Goal: Task Accomplishment & Management: Use online tool/utility

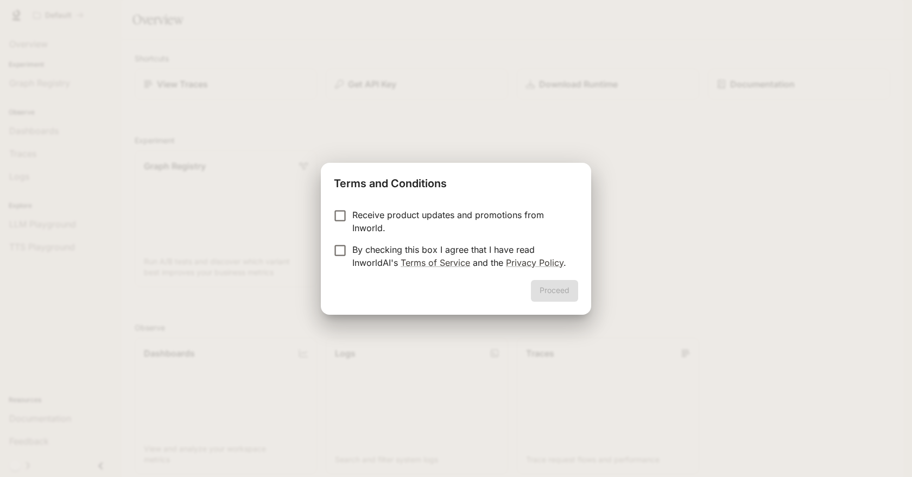
click at [435, 208] on p "Receive product updates and promotions from Inworld." at bounding box center [460, 221] width 217 height 26
click at [381, 245] on p "By checking this box I agree that I have read InworldAI's Terms of Service and …" at bounding box center [460, 256] width 217 height 26
click at [544, 287] on button "Proceed" at bounding box center [554, 291] width 47 height 22
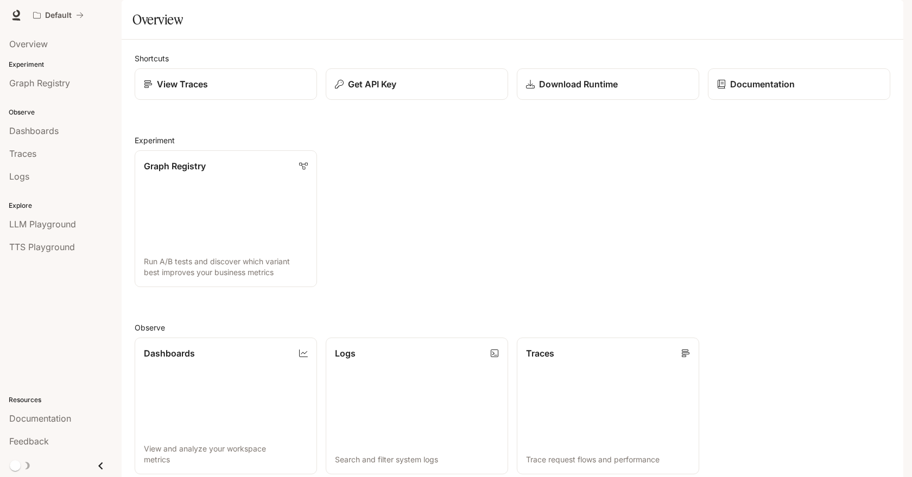
click at [75, 124] on div "Dashboards" at bounding box center [60, 130] width 103 height 13
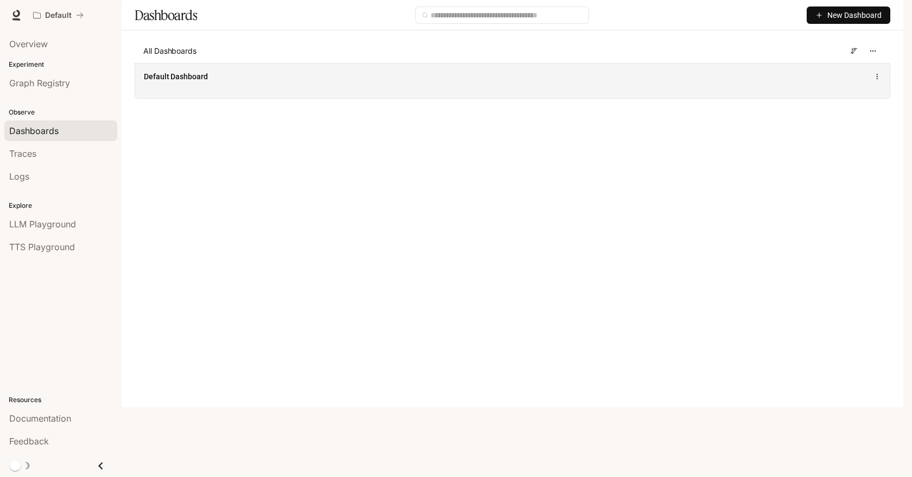
click at [243, 82] on div "Default Dashboard" at bounding box center [357, 76] width 427 height 11
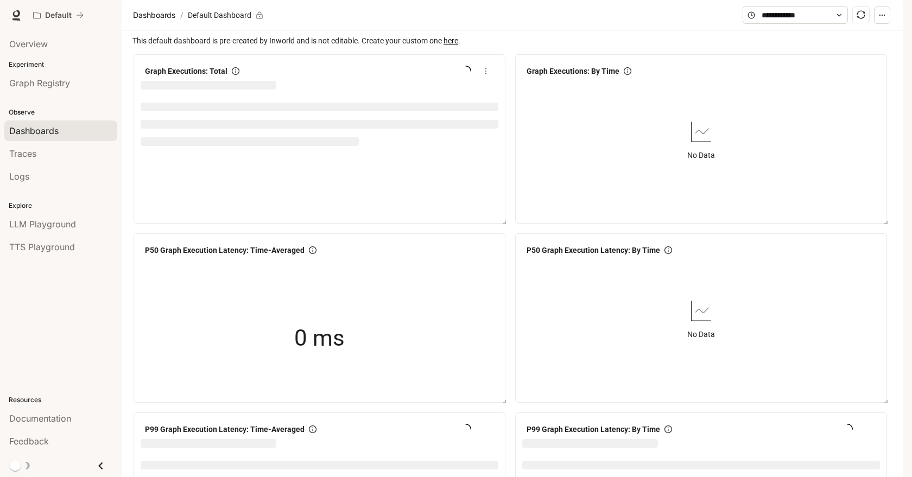
scroll to position [20, 0]
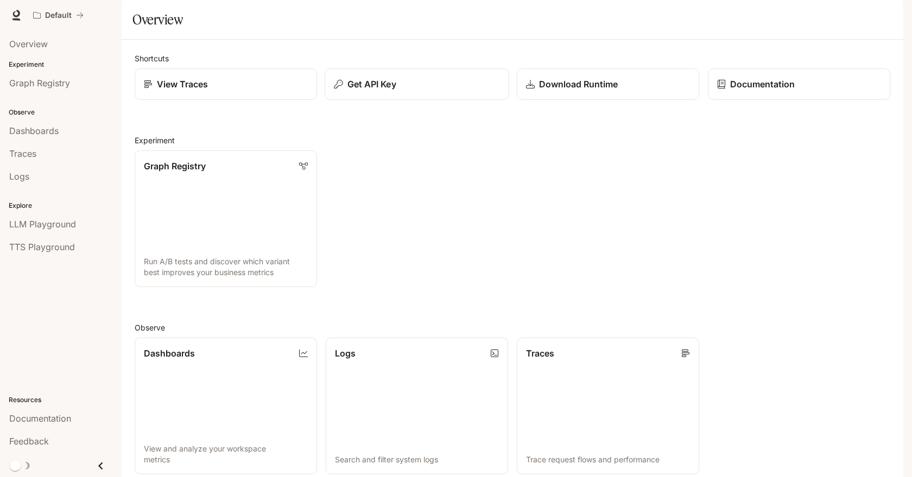
click at [395, 100] on button "Get API Key" at bounding box center [417, 84] width 184 height 32
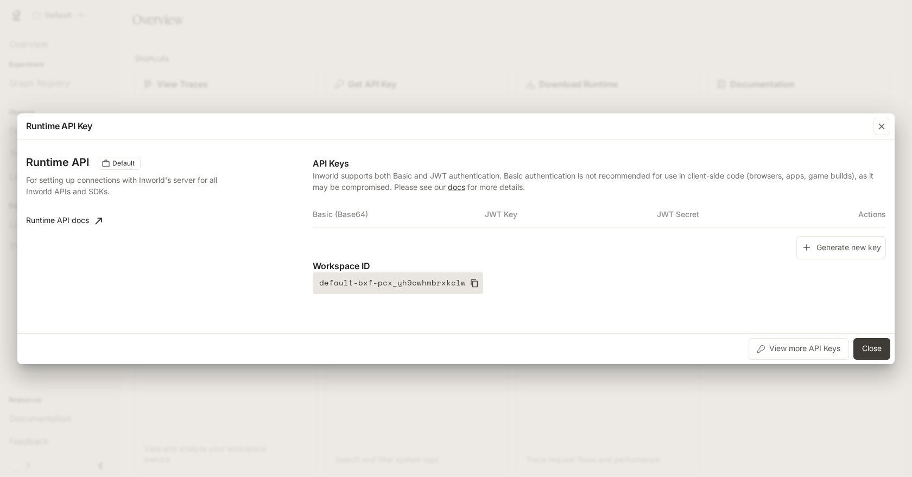
click at [471, 279] on icon "button" at bounding box center [474, 283] width 7 height 8
click at [584, 261] on p "Workspace ID" at bounding box center [599, 265] width 573 height 13
drag, startPoint x: 813, startPoint y: 248, endPoint x: 763, endPoint y: 267, distance: 53.9
click at [761, 269] on div "API Keys Inworld supports both Basic and JWT authentication. Basic authenticati…" at bounding box center [599, 225] width 573 height 137
click at [809, 250] on icon "button" at bounding box center [806, 247] width 11 height 11
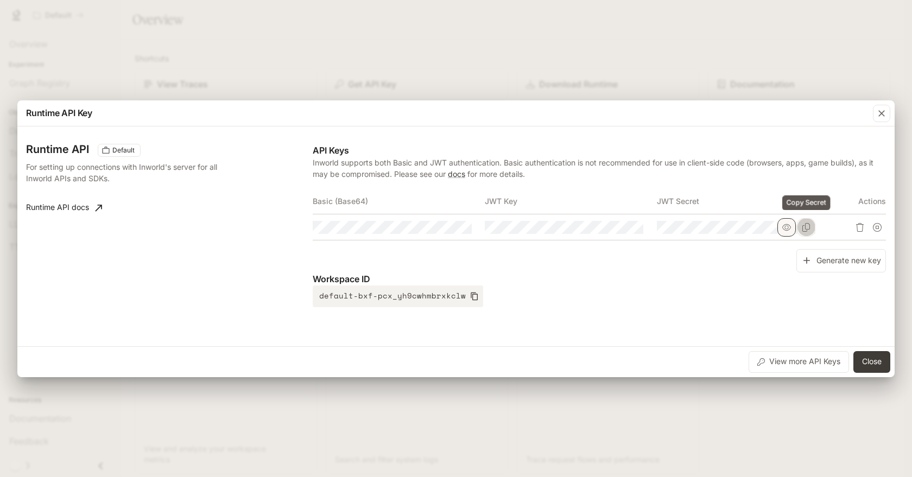
drag, startPoint x: 813, startPoint y: 226, endPoint x: 787, endPoint y: 226, distance: 26.1
click at [789, 226] on div at bounding box center [796, 227] width 38 height 18
click at [787, 226] on icon "button" at bounding box center [786, 227] width 9 height 9
click at [613, 231] on icon "button" at bounding box center [615, 227] width 9 height 9
click at [446, 227] on icon "button" at bounding box center [443, 227] width 9 height 9
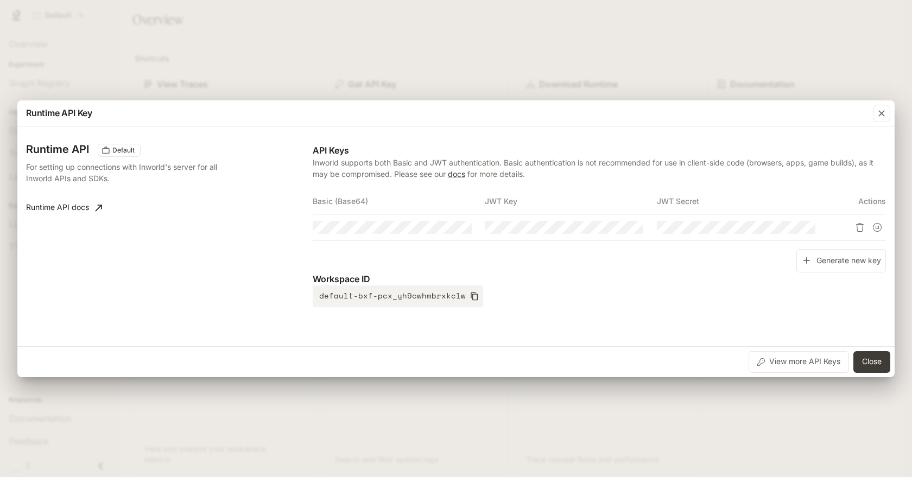
scroll to position [0, 11]
click at [680, 236] on tr at bounding box center [599, 227] width 573 height 26
click at [645, 255] on div "Generate new key" at bounding box center [599, 260] width 573 height 23
click at [851, 239] on tr at bounding box center [599, 227] width 573 height 26
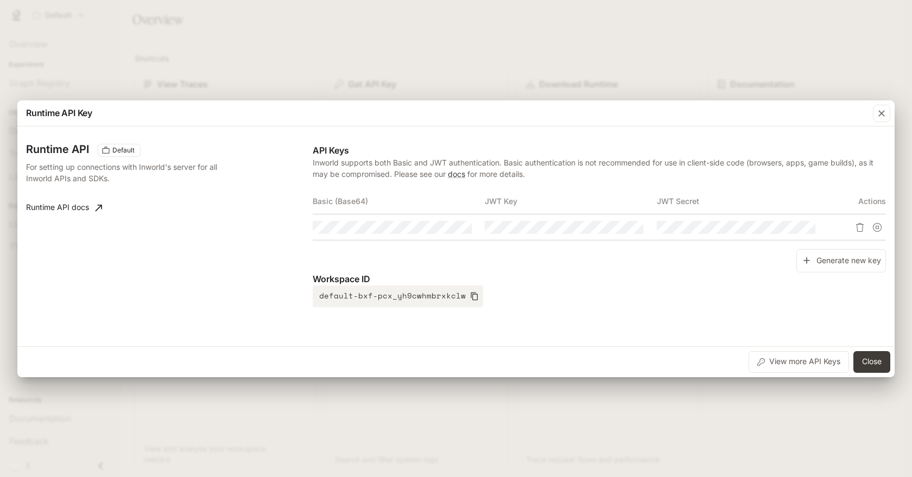
click at [726, 261] on div "Generate new key" at bounding box center [599, 260] width 573 height 23
click at [579, 230] on tr at bounding box center [599, 227] width 573 height 26
click at [362, 252] on div "Generate new key" at bounding box center [599, 260] width 573 height 23
click at [484, 181] on div "API Keys Inworld supports both Basic and JWT authentication. Basic authenticati…" at bounding box center [599, 225] width 573 height 163
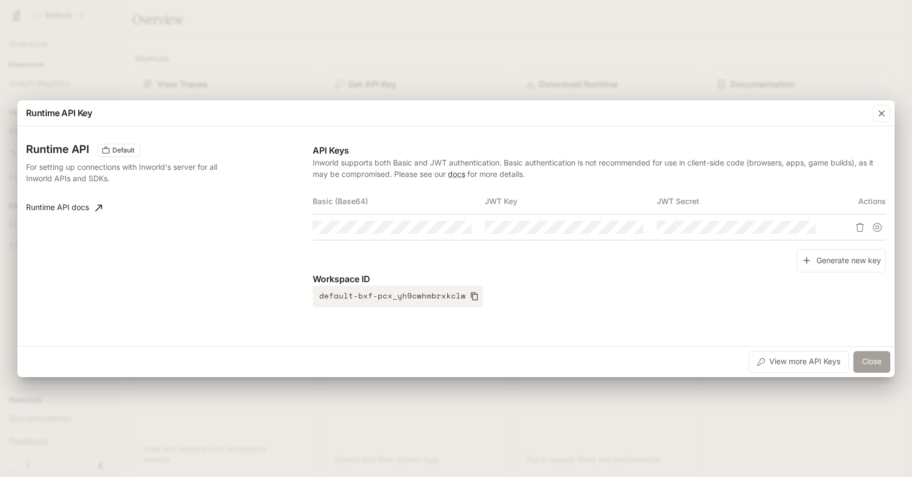
click at [866, 353] on button "Close" at bounding box center [871, 362] width 37 height 22
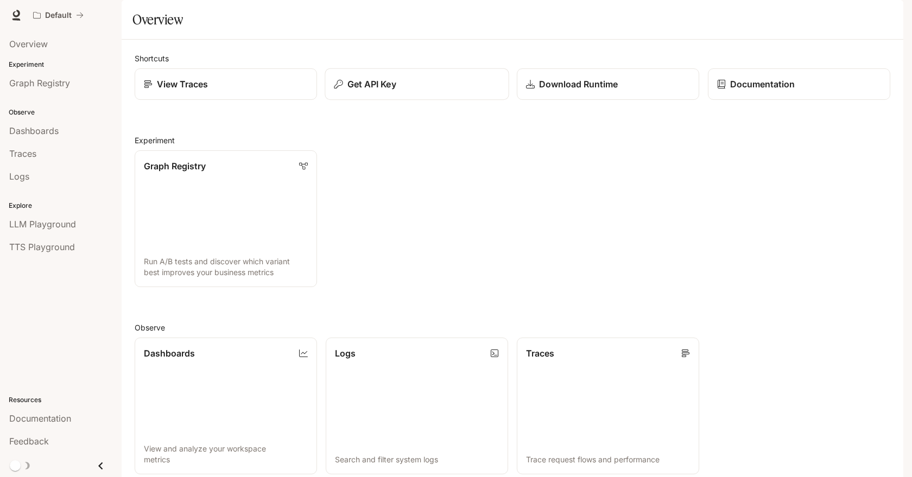
click at [434, 91] on div "Get API Key" at bounding box center [417, 84] width 166 height 13
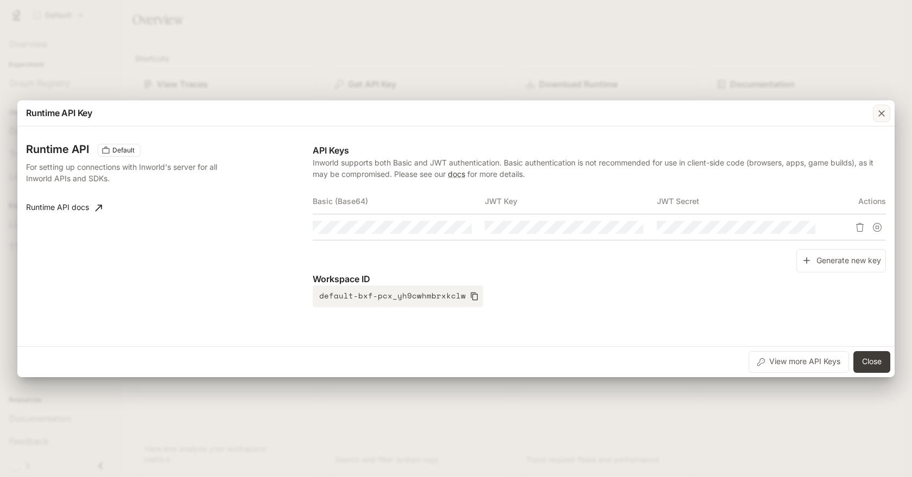
click at [879, 113] on icon "button" at bounding box center [881, 113] width 11 height 11
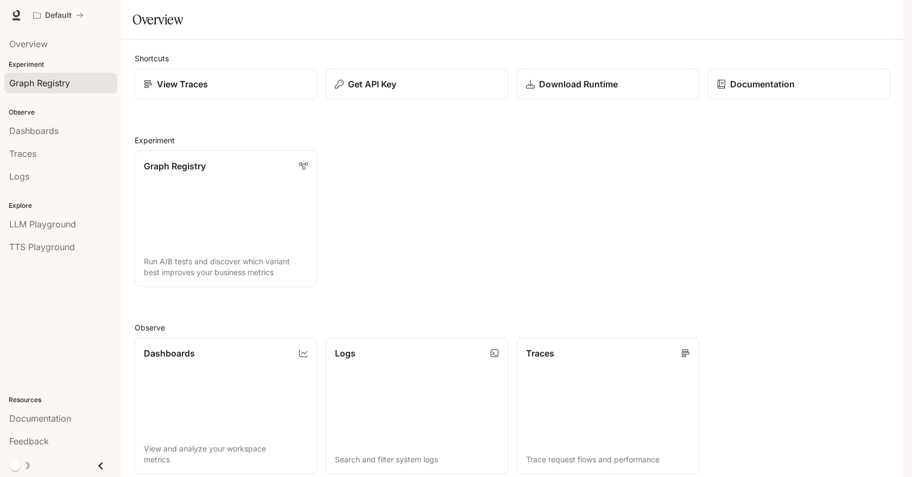
click at [49, 80] on span "Graph Registry" at bounding box center [39, 83] width 61 height 13
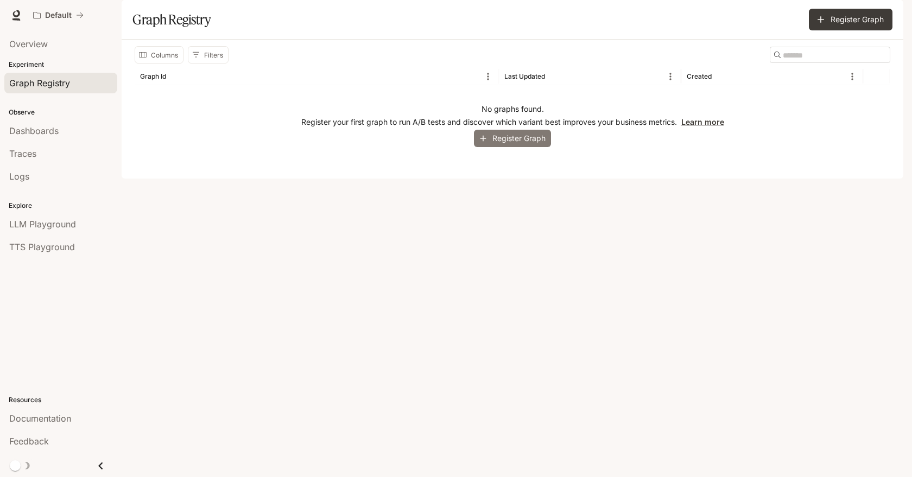
click at [536, 148] on button "Register Graph" at bounding box center [512, 139] width 77 height 18
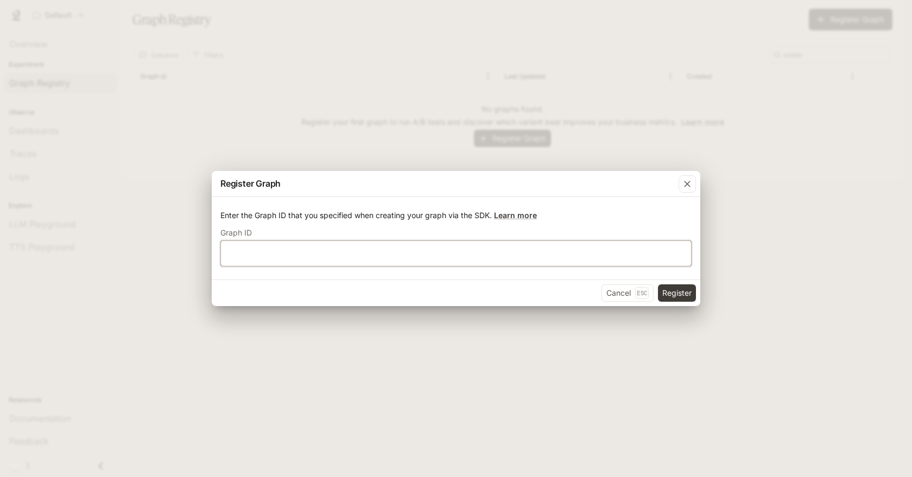
click at [305, 248] on input "text" at bounding box center [456, 253] width 470 height 11
paste input "**********"
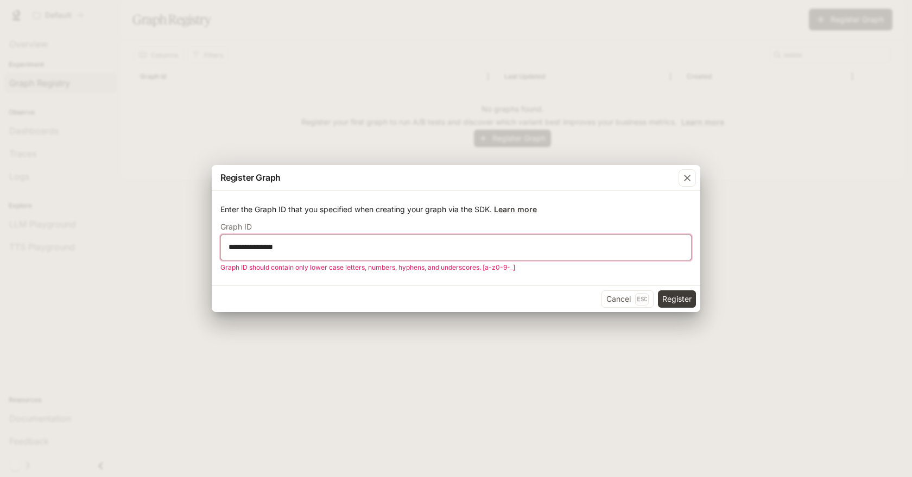
type input "**********"
click at [424, 266] on p "Graph ID should contain only lower case letters, numbers, hyphens, and undersco…" at bounding box center [452, 267] width 464 height 11
click at [423, 254] on div "**********" at bounding box center [455, 248] width 471 height 26
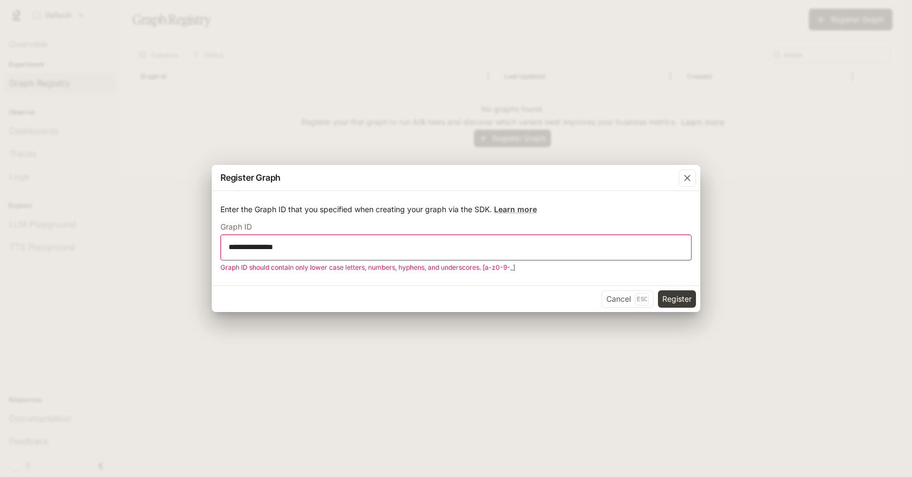
click at [423, 254] on div "**********" at bounding box center [455, 248] width 471 height 26
drag, startPoint x: 411, startPoint y: 249, endPoint x: 161, endPoint y: 210, distance: 253.8
click at [164, 210] on div "**********" at bounding box center [456, 238] width 912 height 477
click at [691, 181] on icon "button" at bounding box center [687, 178] width 11 height 11
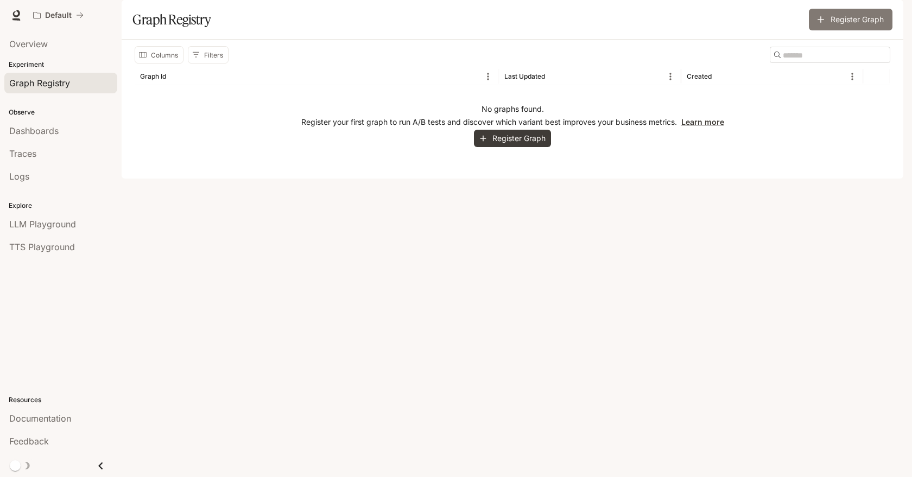
click at [850, 30] on button "Register Graph" at bounding box center [851, 20] width 84 height 22
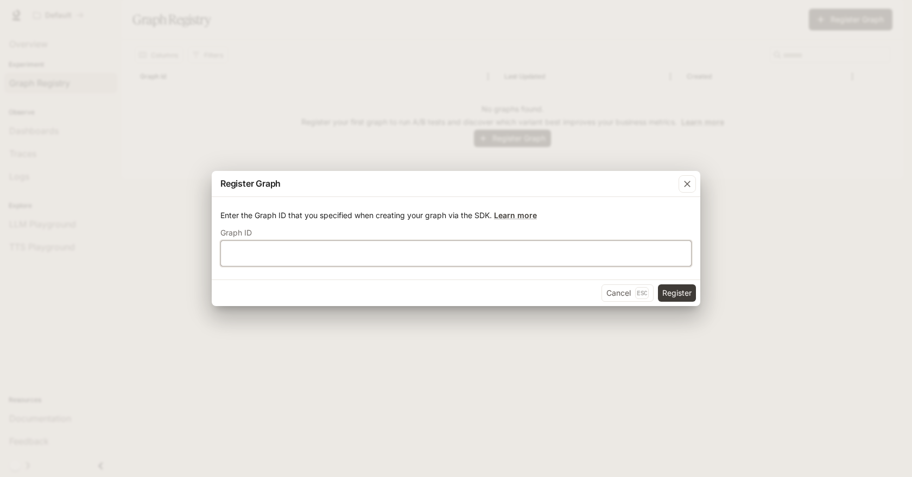
click at [304, 252] on input "text" at bounding box center [456, 253] width 470 height 11
paste input "**********"
type input "**********"
click at [670, 292] on button "Register" at bounding box center [677, 292] width 38 height 17
drag, startPoint x: 347, startPoint y: 254, endPoint x: 181, endPoint y: 252, distance: 166.1
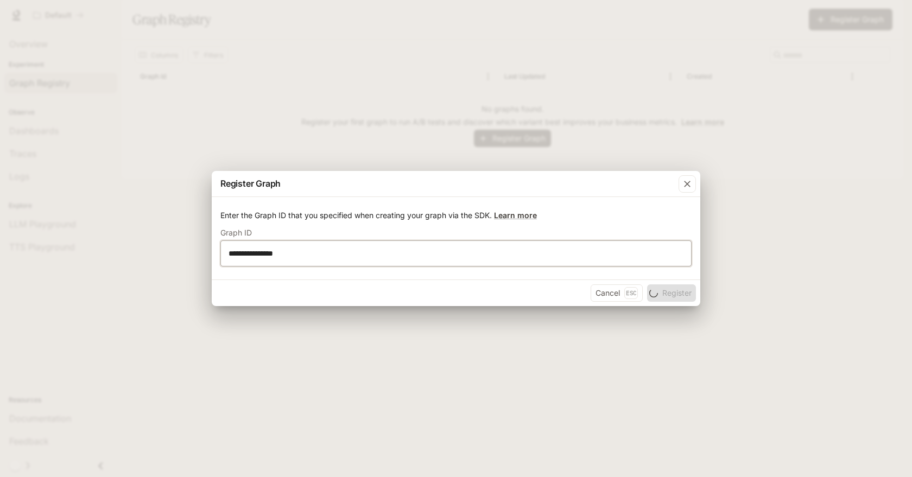
click at [182, 252] on div "**********" at bounding box center [456, 238] width 912 height 477
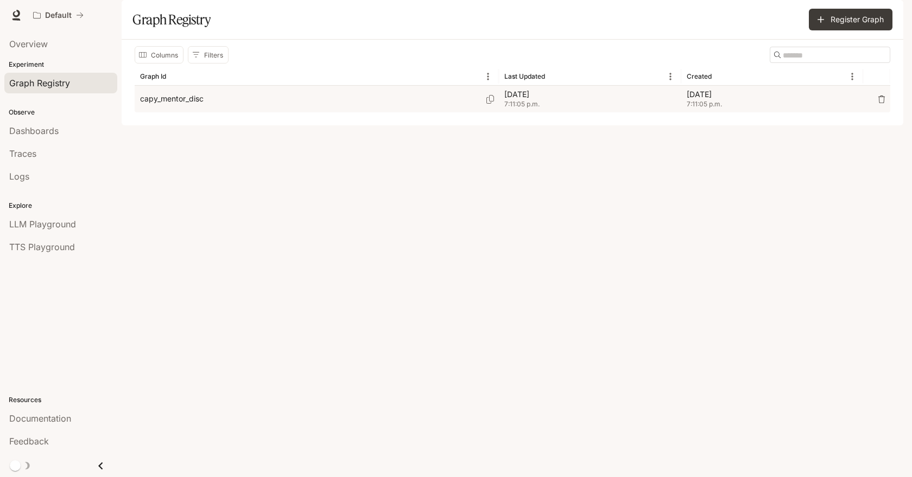
click at [197, 104] on p "capy_mentor_disc" at bounding box center [172, 98] width 64 height 11
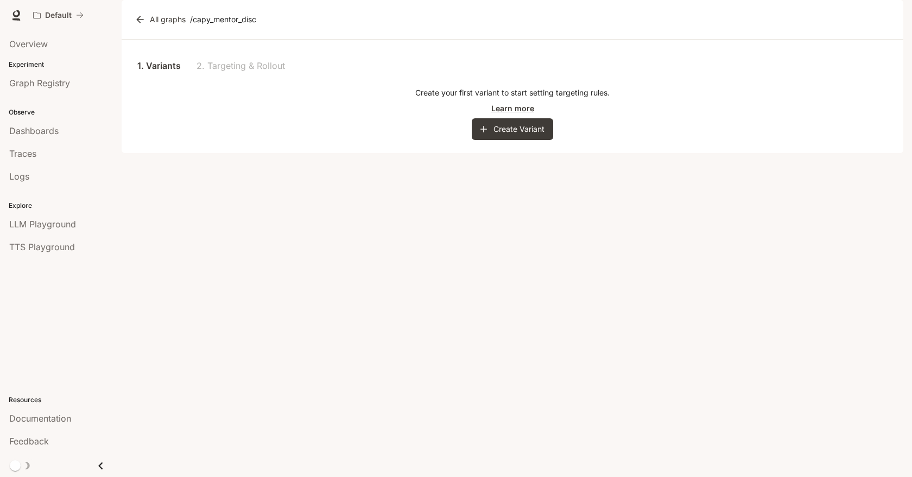
click at [249, 79] on div "1. Variants 2. Targeting & Rollout" at bounding box center [513, 66] width 756 height 26
click at [246, 79] on div "1. Variants 2. Targeting & Rollout" at bounding box center [513, 66] width 756 height 26
click at [165, 79] on link "1. Variants" at bounding box center [159, 66] width 49 height 26
click at [140, 30] on link "All graphs" at bounding box center [161, 20] width 58 height 22
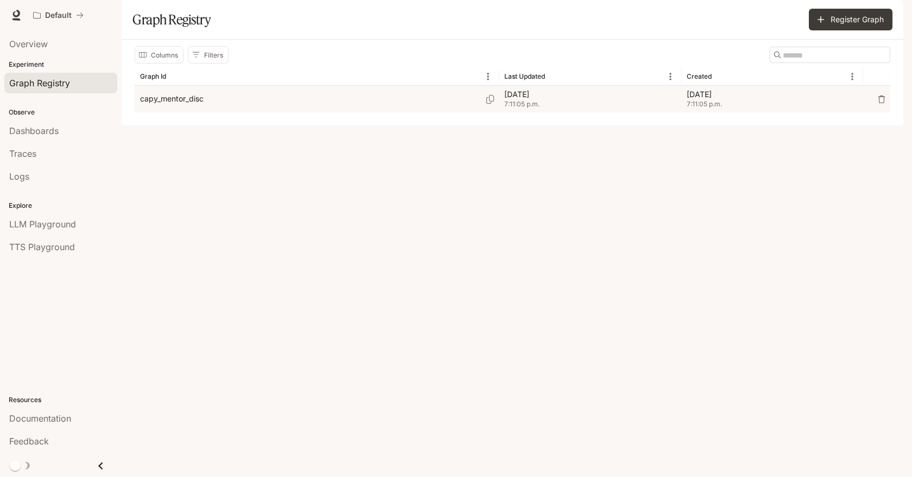
click at [473, 112] on div "capy_mentor_disc" at bounding box center [316, 99] width 353 height 27
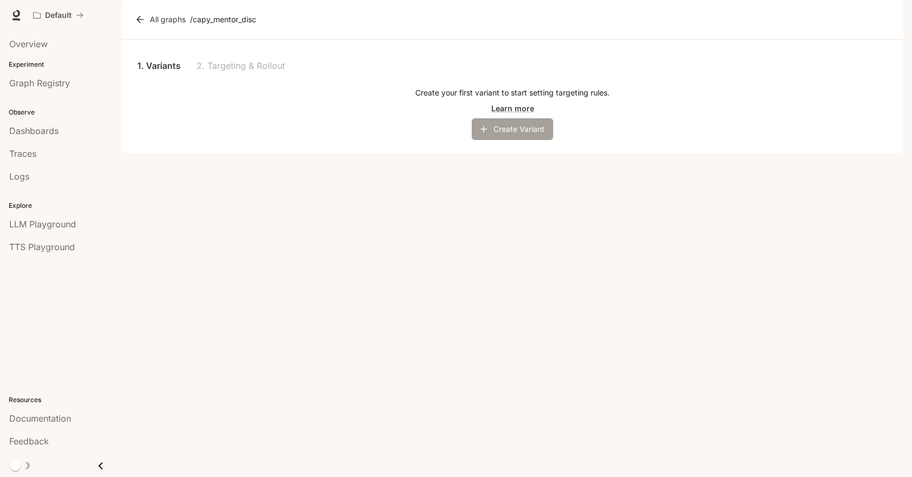
click at [504, 140] on button "Create Variant" at bounding box center [512, 129] width 81 height 22
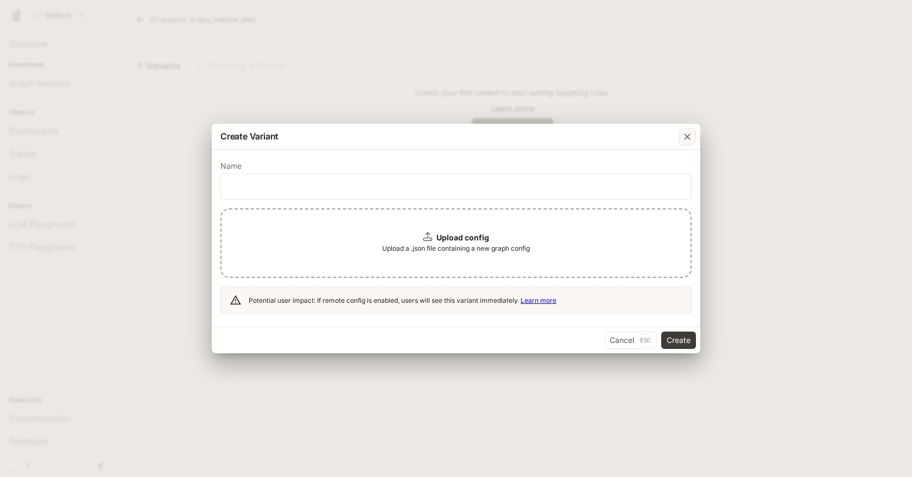
click at [686, 141] on icon "button" at bounding box center [687, 136] width 11 height 11
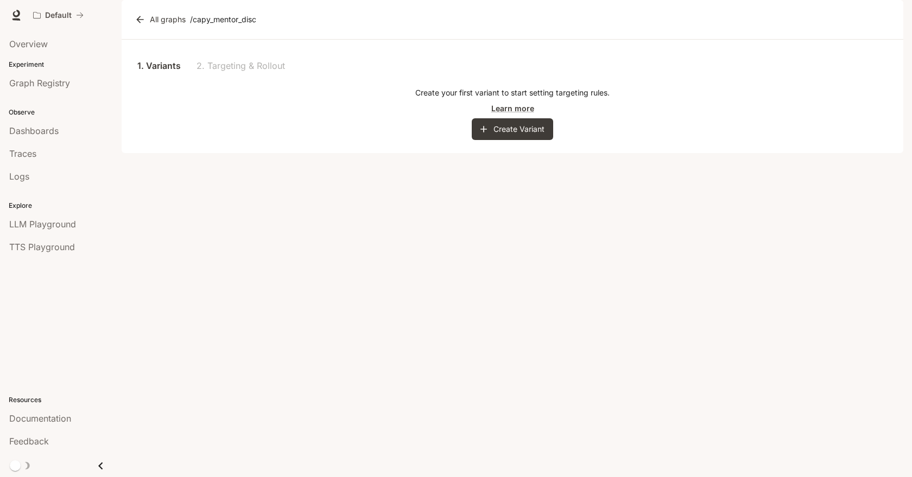
click at [135, 25] on icon at bounding box center [140, 19] width 11 height 11
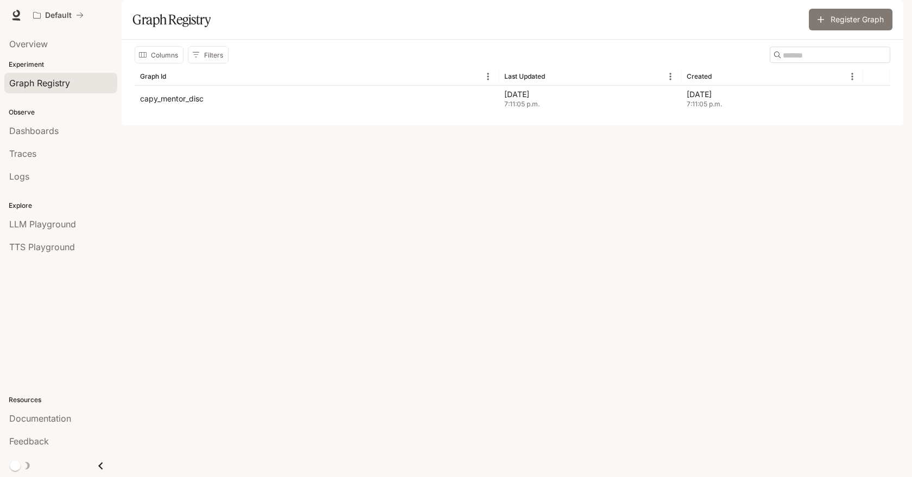
click at [841, 30] on button "Register Graph" at bounding box center [851, 20] width 84 height 22
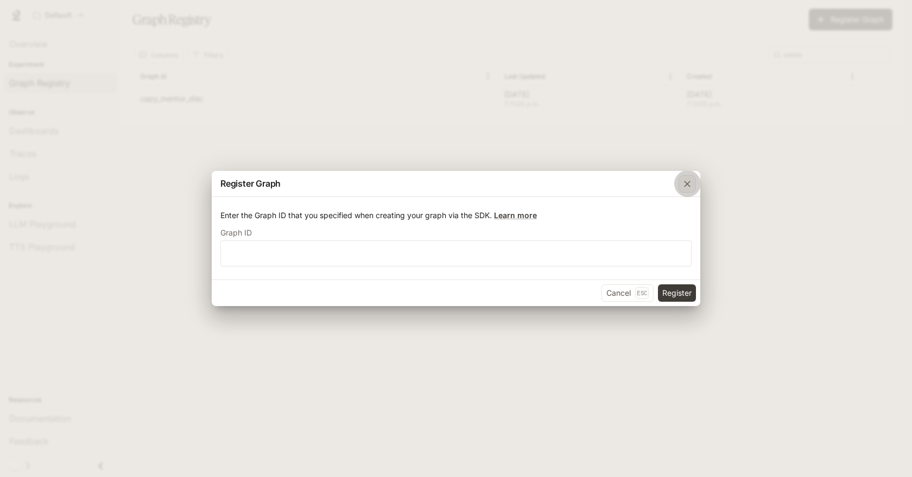
click at [687, 183] on icon "button" at bounding box center [687, 184] width 7 height 7
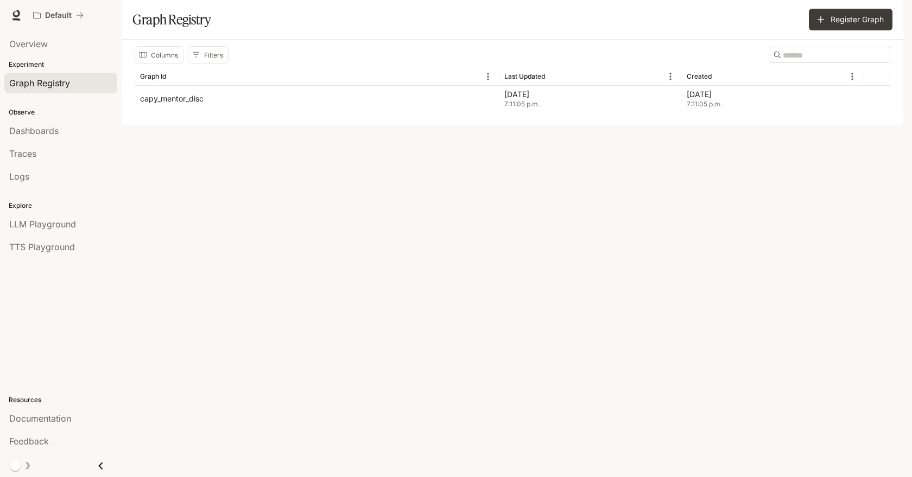
click at [892, 15] on img "button" at bounding box center [888, 15] width 15 height 15
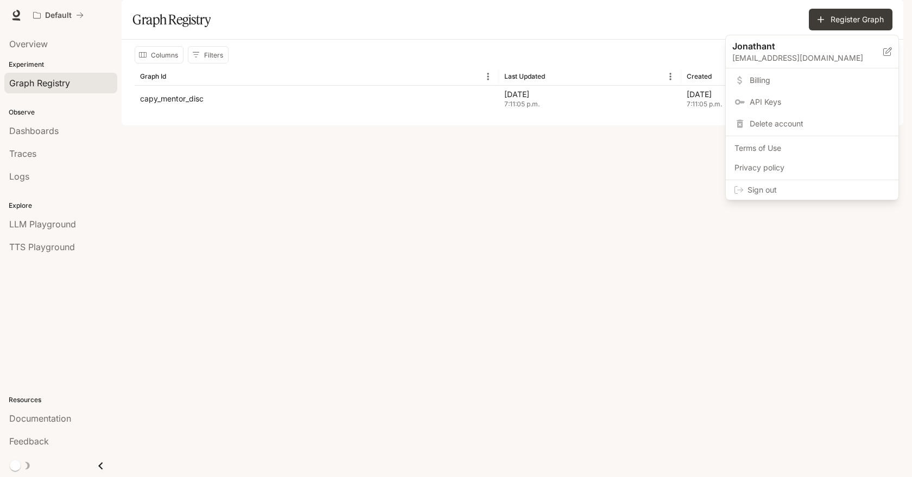
click at [568, 45] on div at bounding box center [456, 238] width 912 height 477
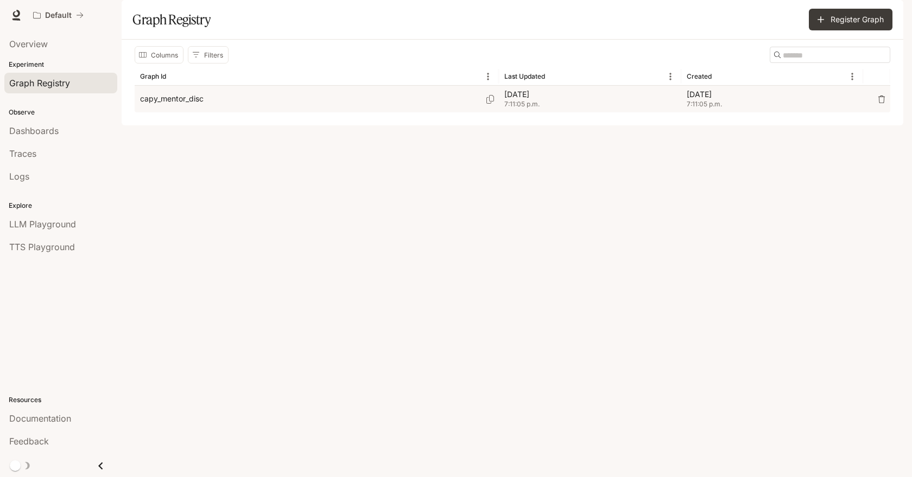
click at [226, 112] on div "capy_mentor_disc" at bounding box center [316, 99] width 353 height 27
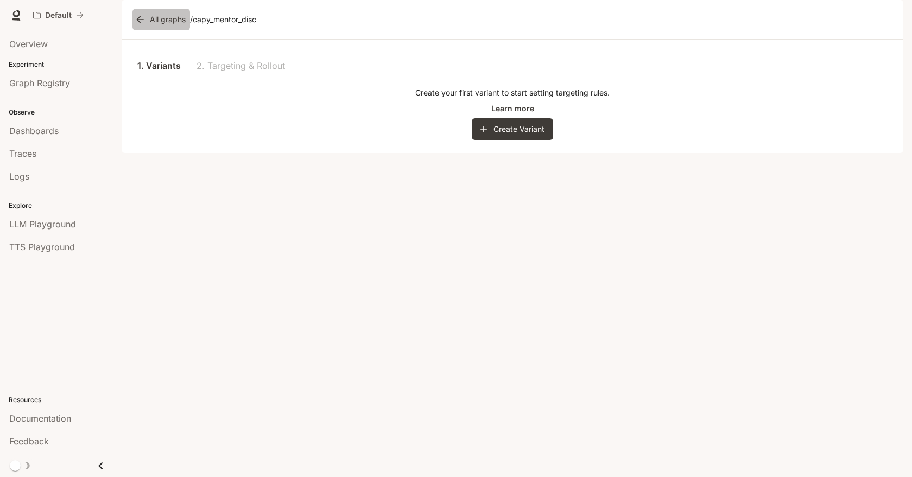
click at [169, 30] on link "All graphs" at bounding box center [161, 20] width 58 height 22
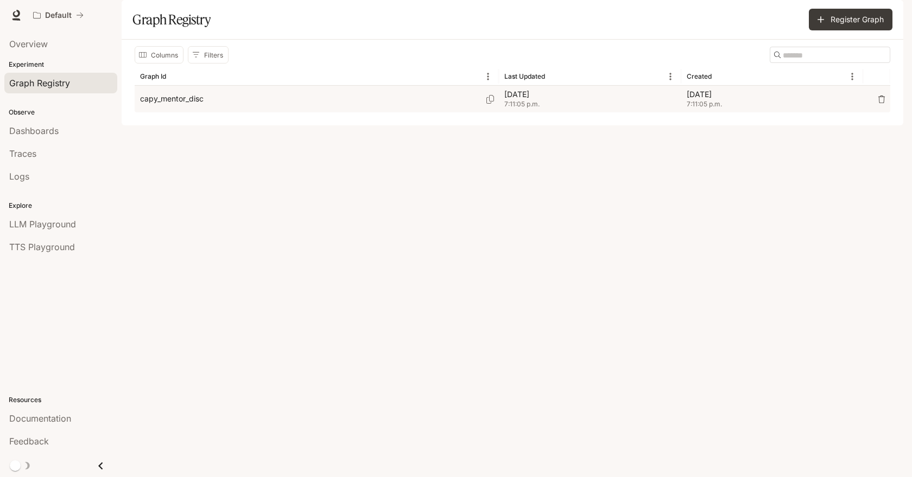
click at [186, 104] on p "capy_mentor_disc" at bounding box center [172, 98] width 64 height 11
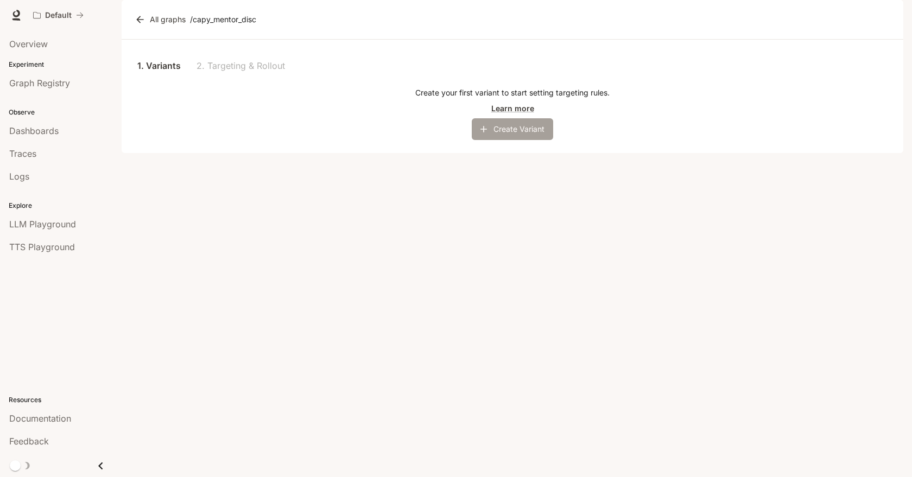
click at [483, 135] on icon "button" at bounding box center [483, 129] width 11 height 11
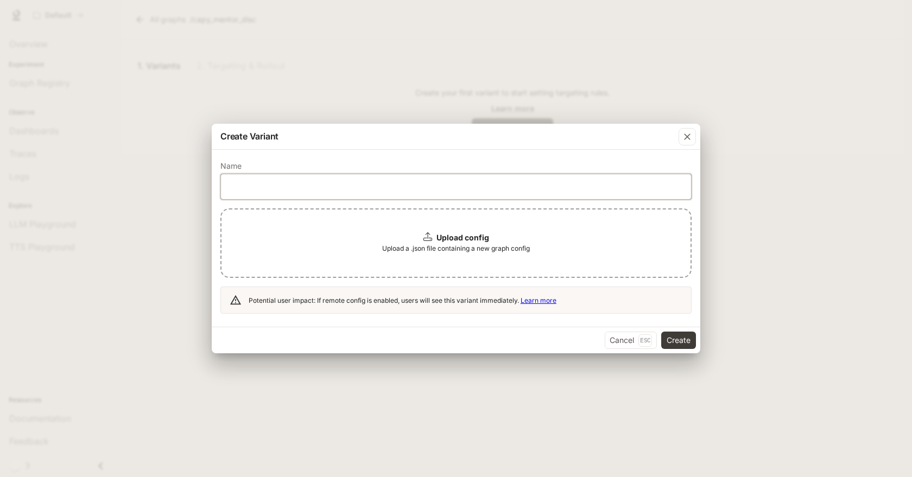
click at [432, 189] on input "text" at bounding box center [456, 186] width 470 height 11
click at [484, 138] on div "Create Variant" at bounding box center [456, 137] width 489 height 26
click at [690, 137] on icon "button" at bounding box center [687, 136] width 11 height 11
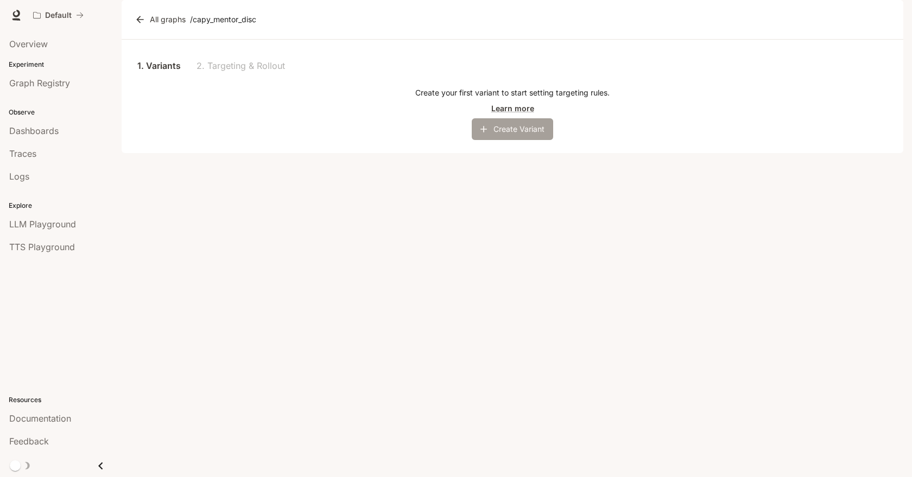
click at [505, 140] on button "Create Variant" at bounding box center [512, 129] width 81 height 22
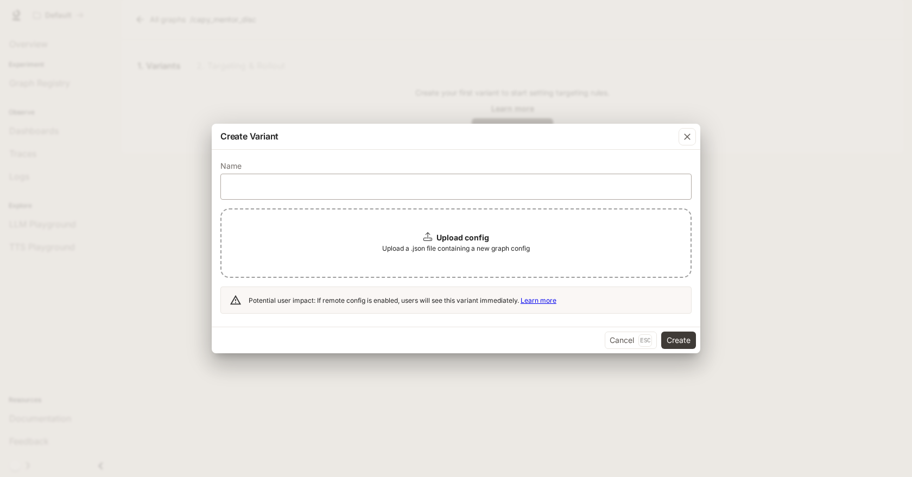
click at [334, 174] on div "​" at bounding box center [455, 187] width 471 height 26
paste input "**********"
type input "**********"
click at [674, 336] on button "Create" at bounding box center [678, 340] width 35 height 17
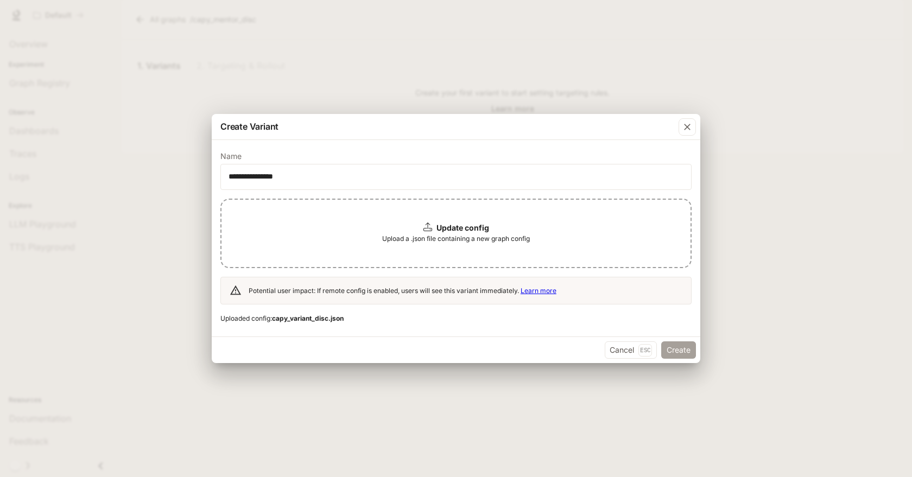
click at [681, 348] on button "Create" at bounding box center [678, 349] width 35 height 17
click at [679, 349] on button "Create" at bounding box center [678, 349] width 35 height 17
click at [331, 319] on b "capy_variant_disc.json" at bounding box center [308, 318] width 72 height 8
click at [621, 347] on button "Cancel Esc" at bounding box center [631, 349] width 52 height 17
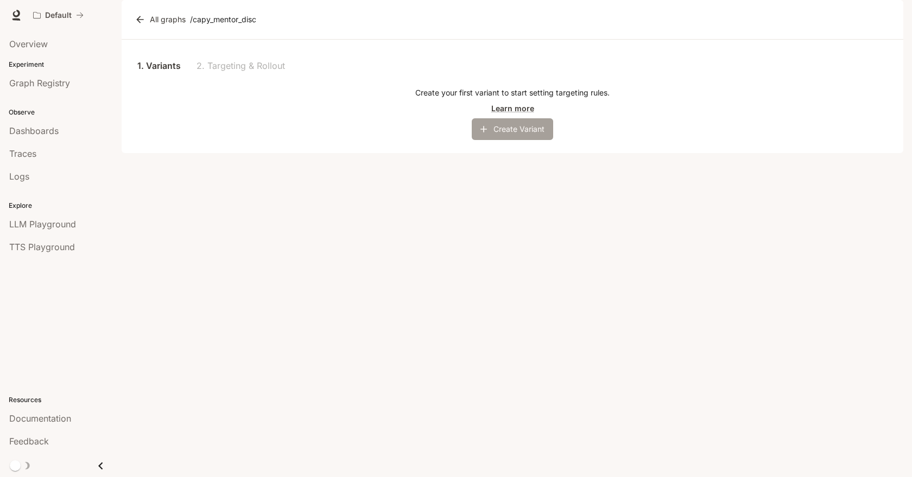
click at [493, 140] on button "Create Variant" at bounding box center [512, 129] width 81 height 22
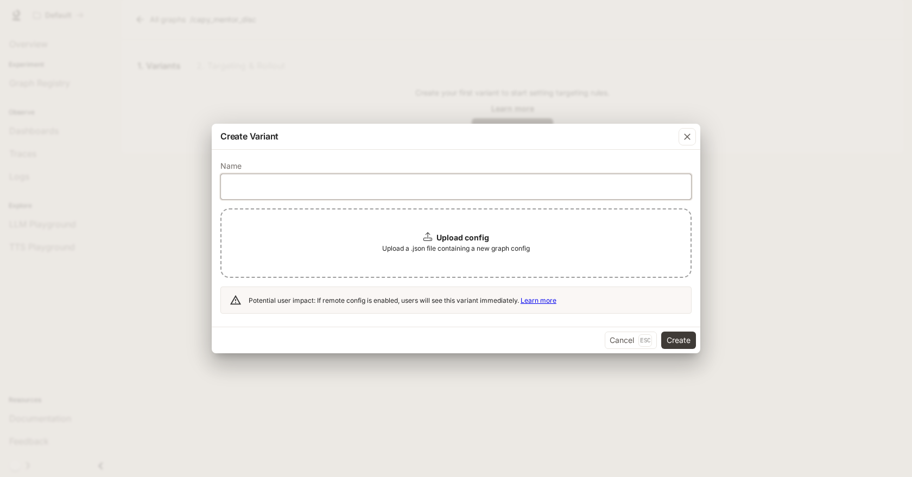
click at [394, 185] on input "text" at bounding box center [456, 186] width 470 height 11
click at [259, 175] on div "​" at bounding box center [455, 187] width 471 height 26
type input "**********"
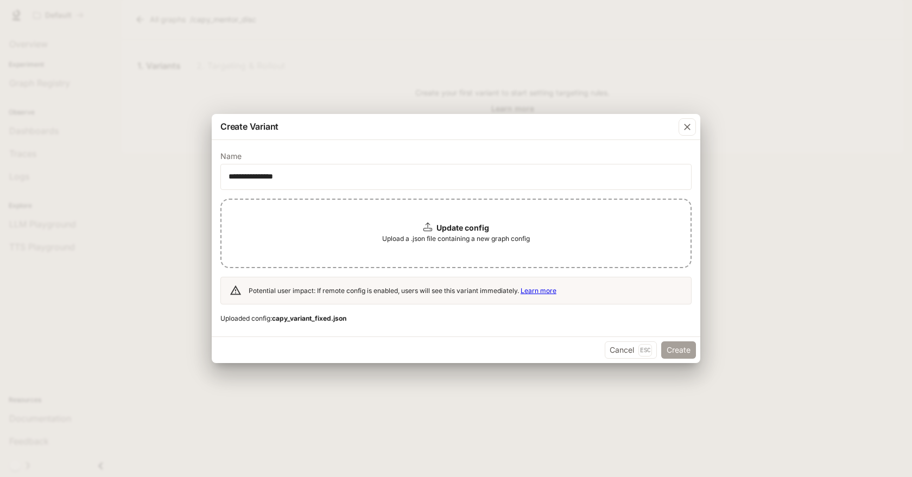
click at [681, 347] on button "Create" at bounding box center [678, 349] width 35 height 17
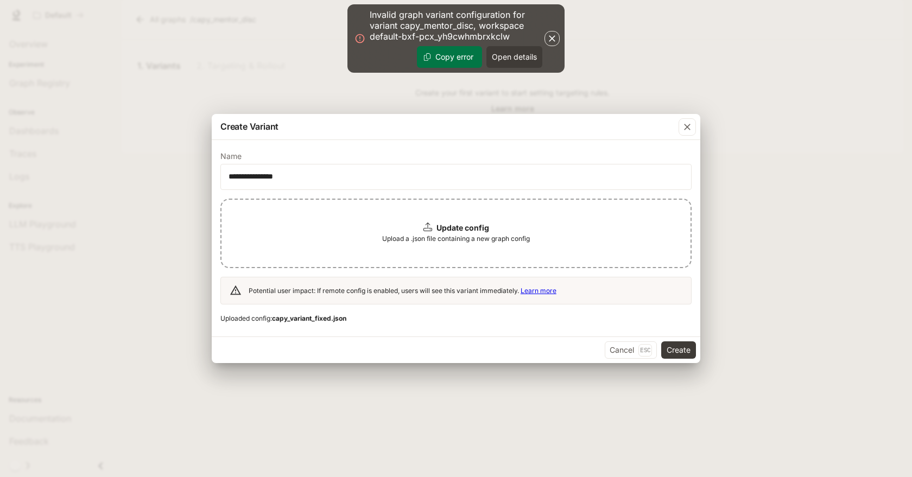
click at [460, 57] on button "Copy error" at bounding box center [449, 57] width 65 height 22
click at [502, 58] on button "Open details" at bounding box center [514, 57] width 56 height 22
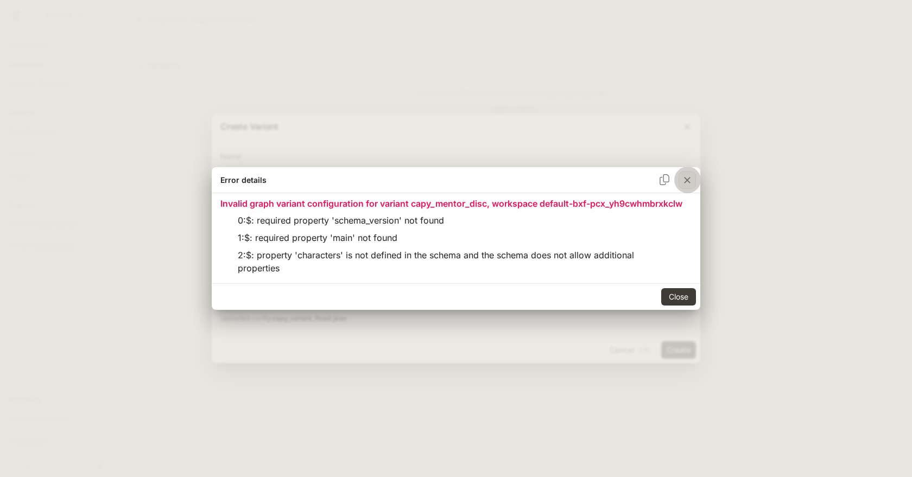
click at [683, 182] on icon "button" at bounding box center [687, 180] width 11 height 11
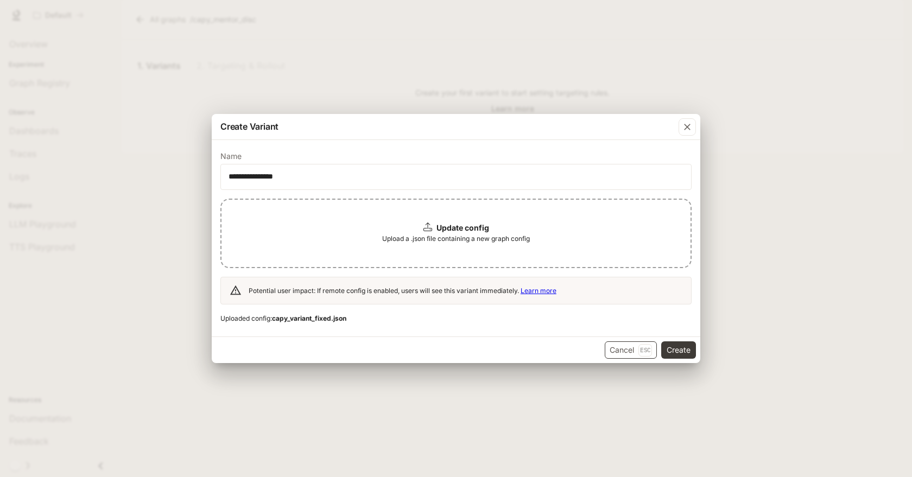
click at [605, 352] on button "Cancel Esc" at bounding box center [631, 349] width 52 height 17
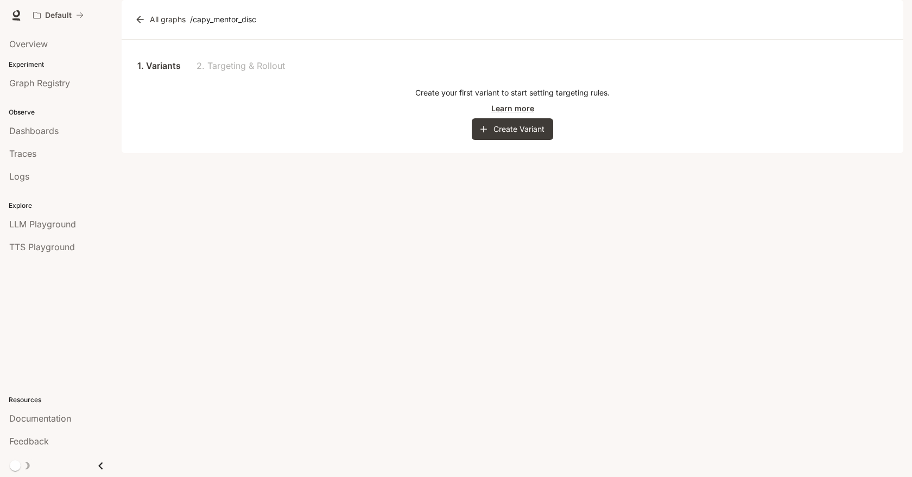
click at [528, 153] on div "1. Variants 2. Targeting & Rollout Create your first variant to start setting t…" at bounding box center [513, 96] width 782 height 113
click at [528, 140] on button "Create Variant" at bounding box center [512, 129] width 81 height 22
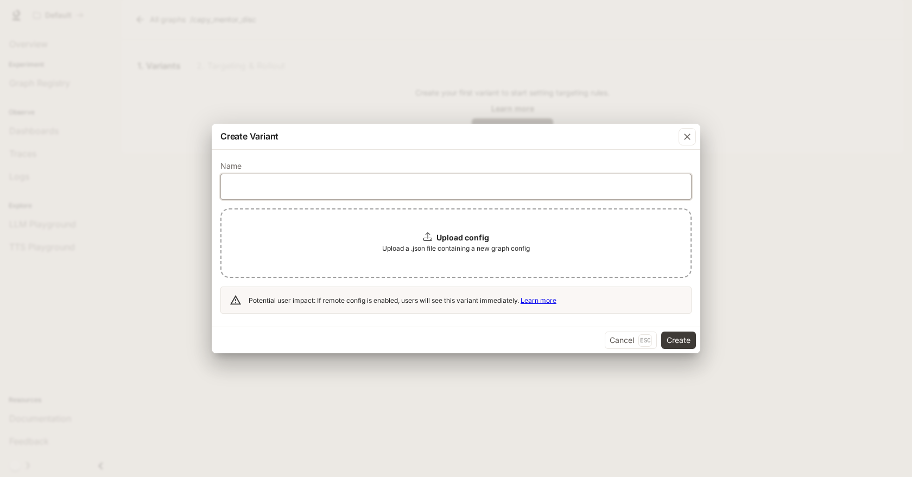
click at [396, 186] on input "text" at bounding box center [456, 186] width 470 height 11
type input "**********"
click at [625, 341] on button "Cancel Esc" at bounding box center [631, 340] width 52 height 17
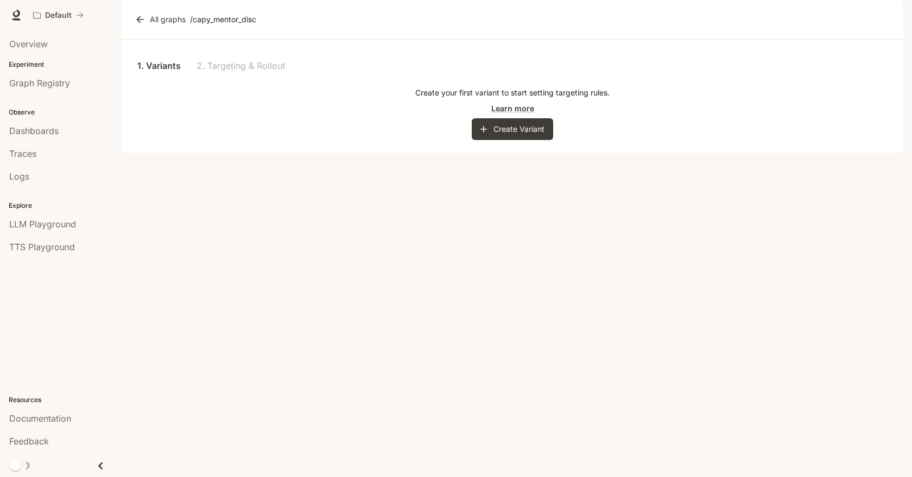
click at [261, 79] on div "1. Variants 2. Targeting & Rollout" at bounding box center [513, 66] width 756 height 26
click at [496, 79] on div "1. Variantes 2. Segmentación y lanzamiento" at bounding box center [513, 66] width 756 height 26
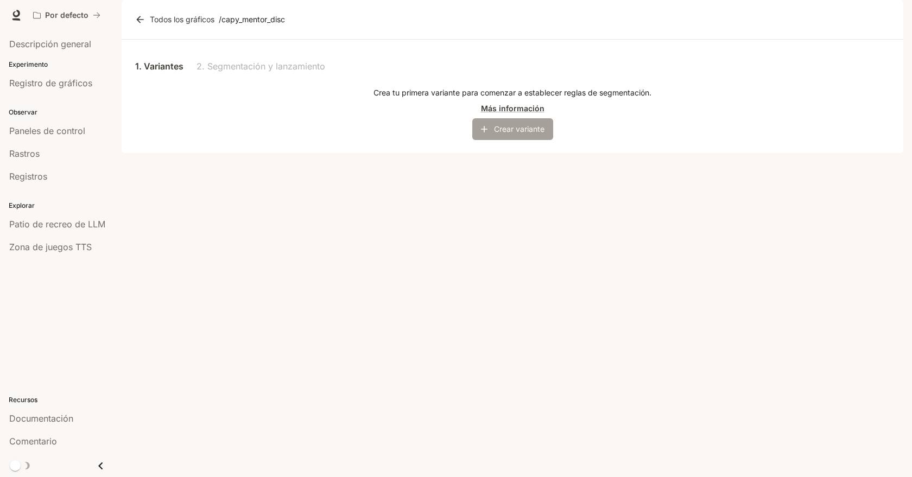
click at [501, 134] on font "Crear variante" at bounding box center [519, 128] width 50 height 9
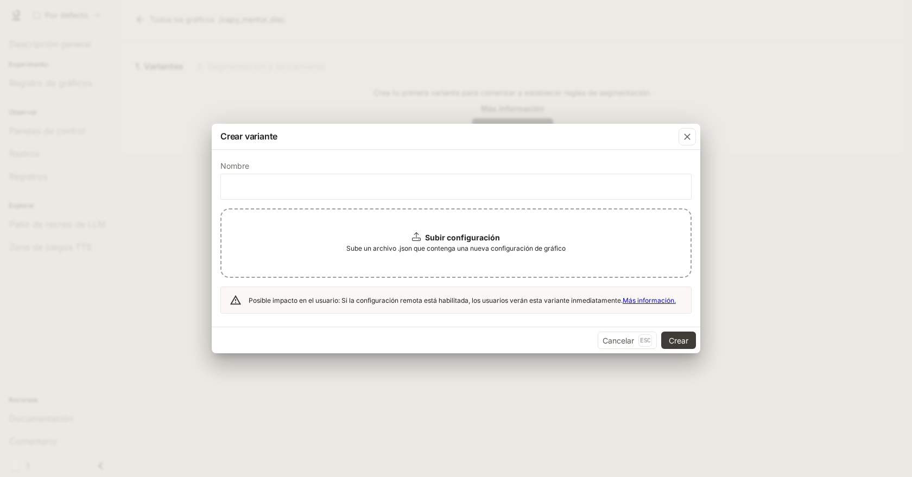
click at [641, 301] on font "Más información." at bounding box center [649, 300] width 53 height 8
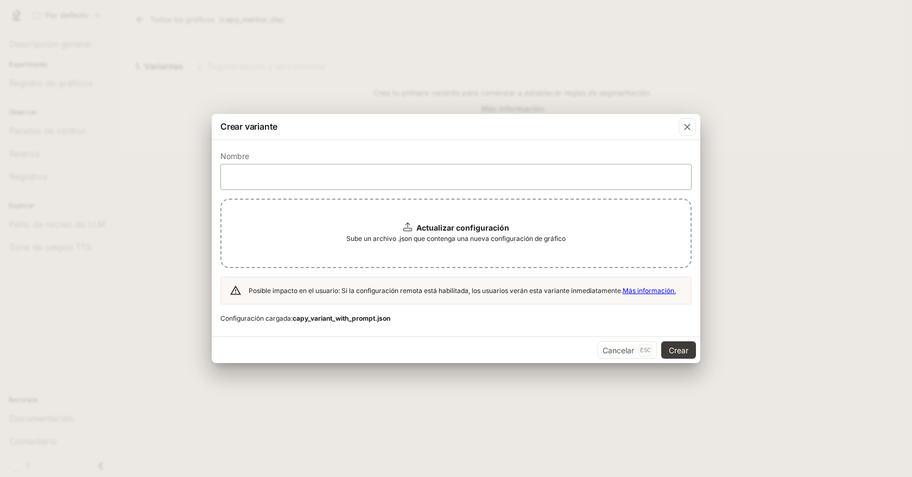
click at [389, 170] on div "​" at bounding box center [455, 177] width 471 height 26
type input "**********"
click at [686, 352] on font "Crear" at bounding box center [679, 350] width 20 height 9
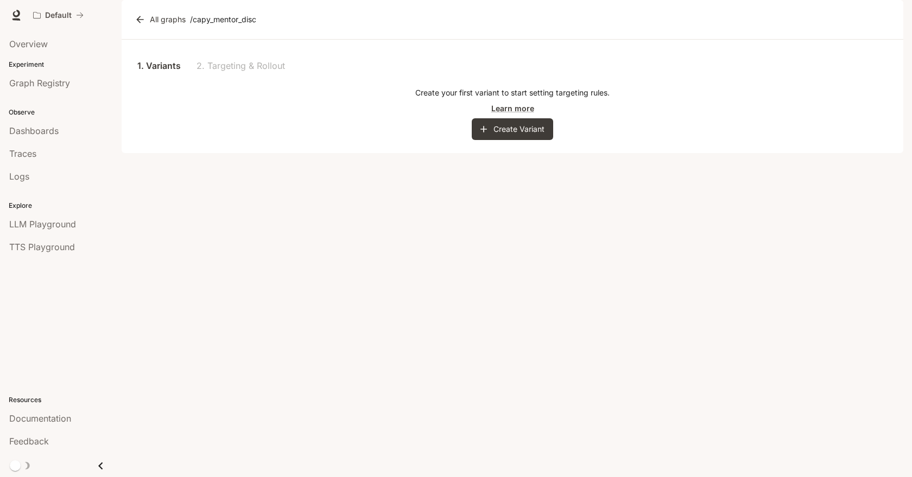
drag, startPoint x: 238, startPoint y: 78, endPoint x: 296, endPoint y: 102, distance: 62.6
click at [238, 79] on div "1. Variants 2. Targeting & Rollout Create your first variant to start setting t…" at bounding box center [513, 96] width 782 height 113
click at [506, 140] on button "Create Variant" at bounding box center [512, 129] width 81 height 22
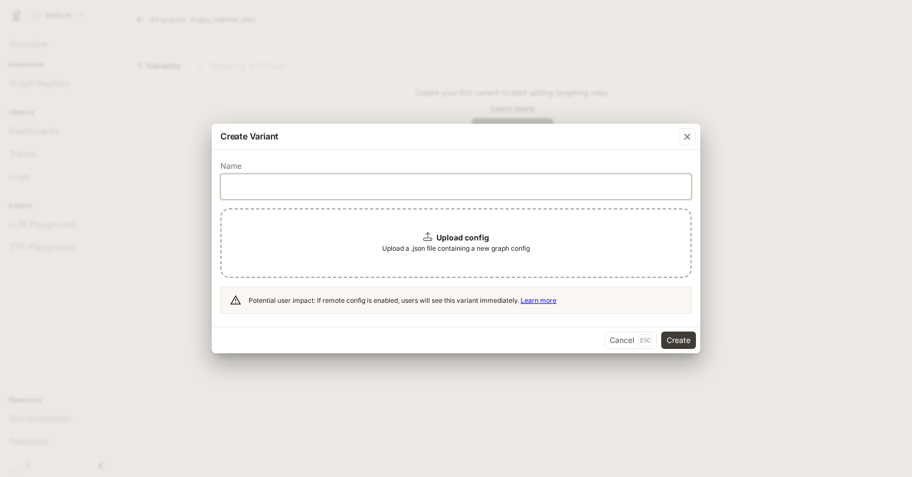
click at [440, 181] on input "text" at bounding box center [456, 186] width 470 height 11
type input "**********"
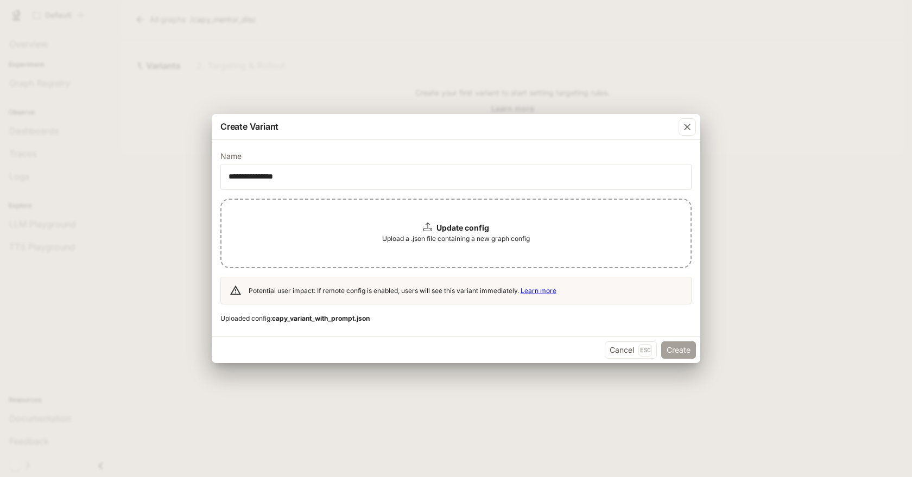
click at [671, 351] on button "Create" at bounding box center [678, 349] width 35 height 17
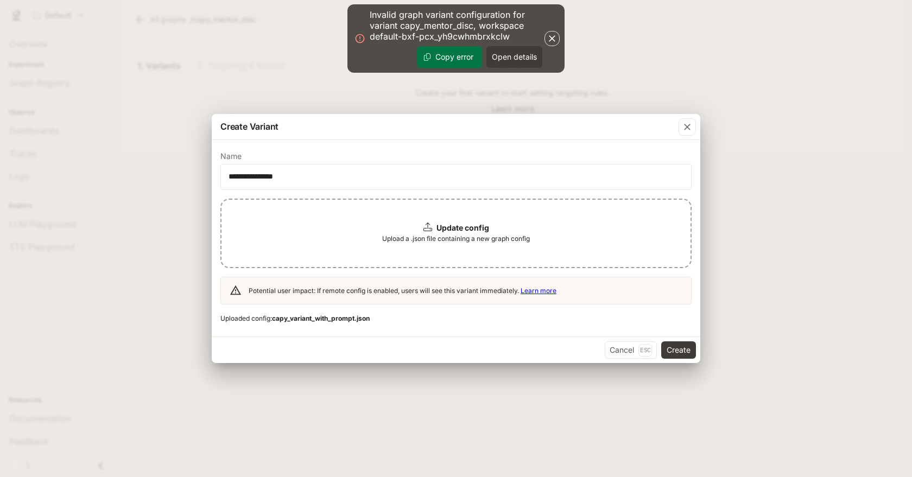
click at [552, 39] on icon "button" at bounding box center [552, 38] width 7 height 7
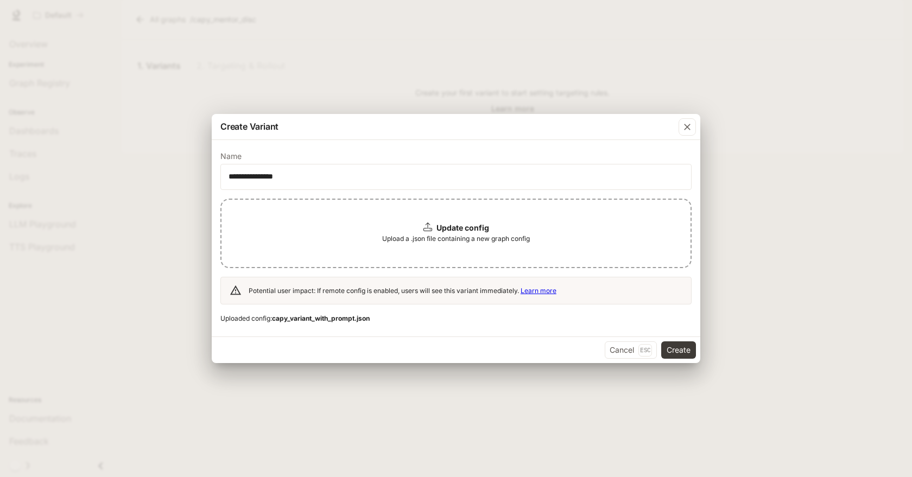
click at [621, 359] on div "Cancel Esc Create" at bounding box center [456, 350] width 489 height 27
click at [618, 344] on button "Cancel Esc" at bounding box center [631, 349] width 52 height 17
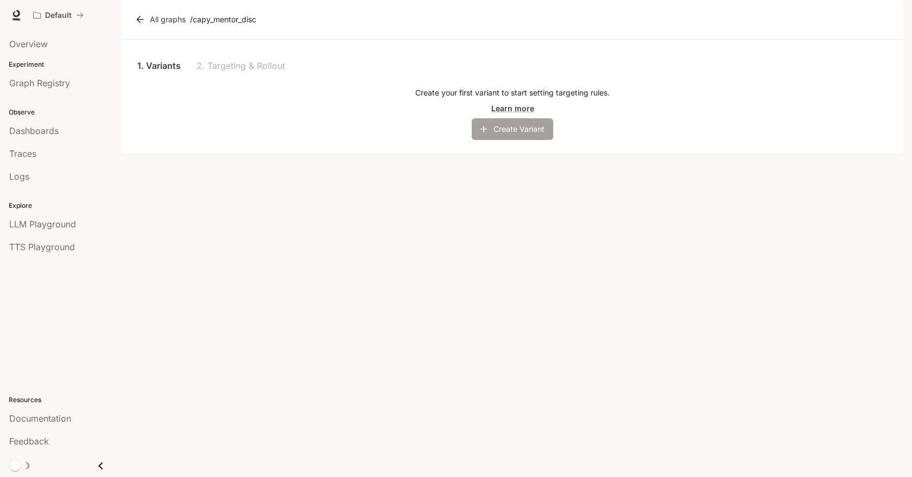
click at [496, 140] on button "Create Variant" at bounding box center [512, 129] width 81 height 22
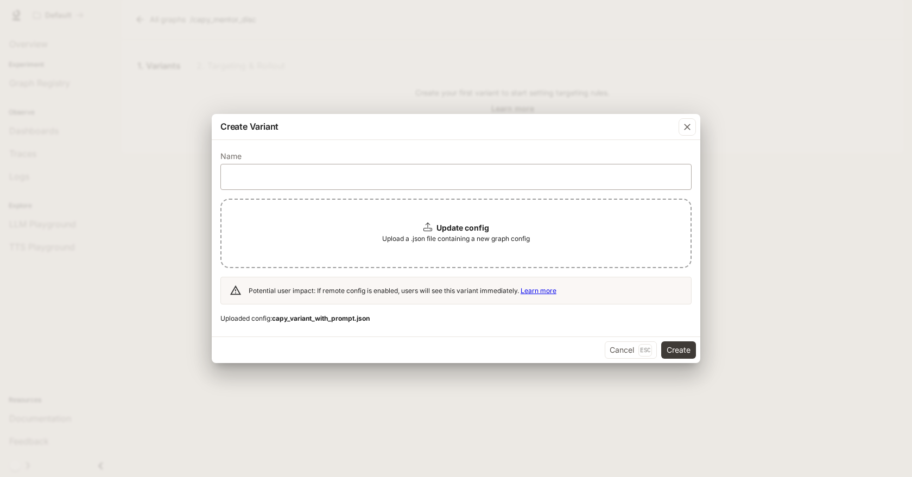
click at [389, 182] on div "​" at bounding box center [455, 177] width 471 height 26
type input "**********"
click at [673, 350] on button "Create" at bounding box center [678, 349] width 35 height 17
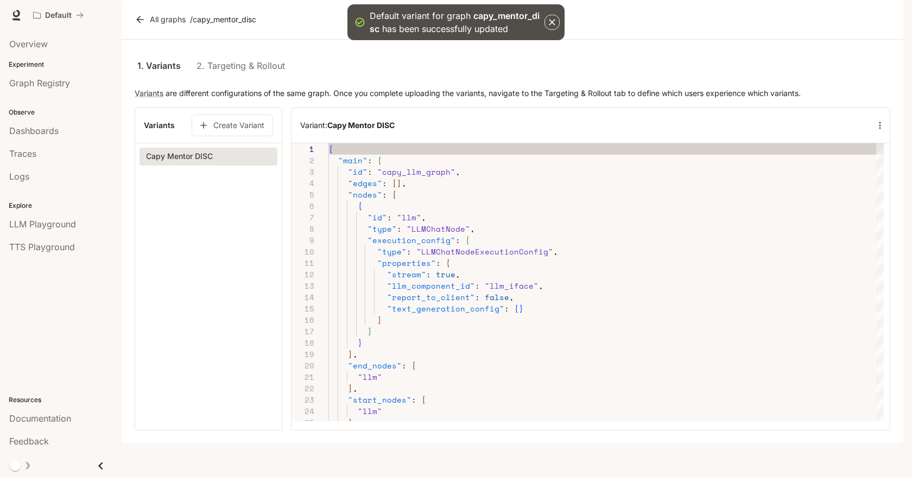
scroll to position [5, 0]
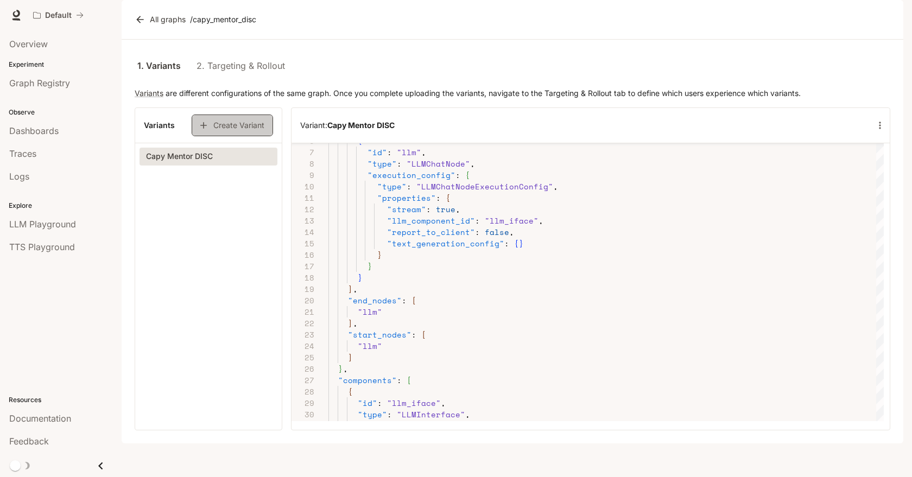
click at [244, 136] on button "Create Variant" at bounding box center [232, 126] width 81 height 22
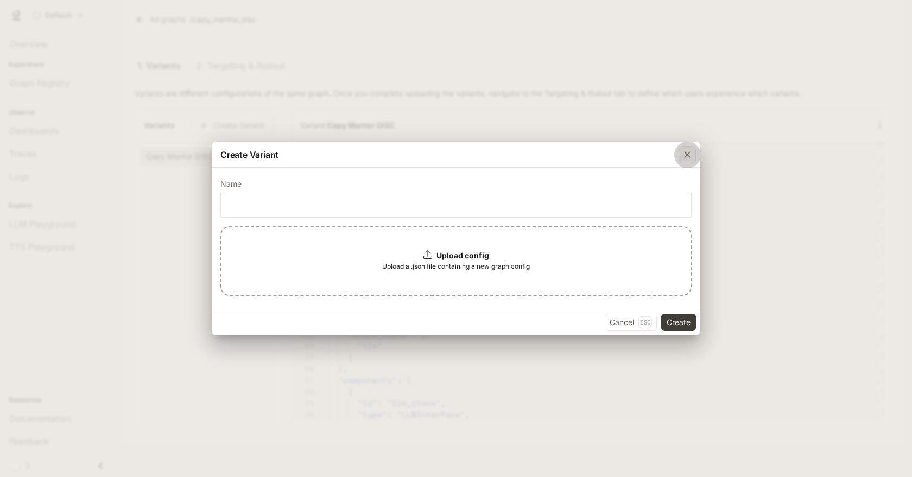
click at [691, 151] on icon "button" at bounding box center [687, 154] width 11 height 11
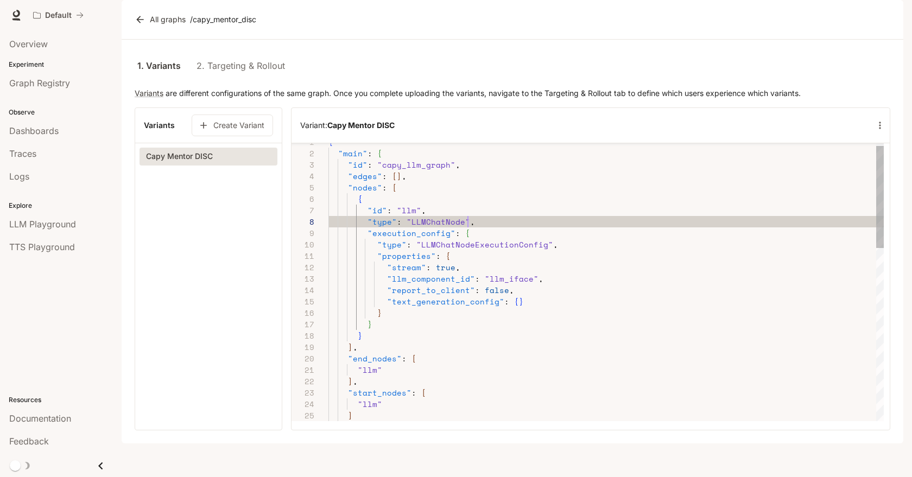
type textarea "**********"
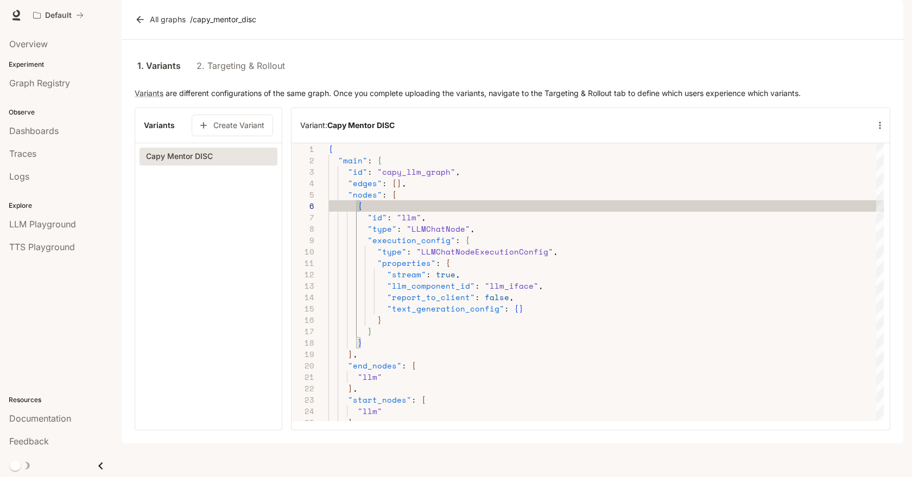
click at [237, 79] on link "2. Targeting & Rollout" at bounding box center [241, 66] width 88 height 26
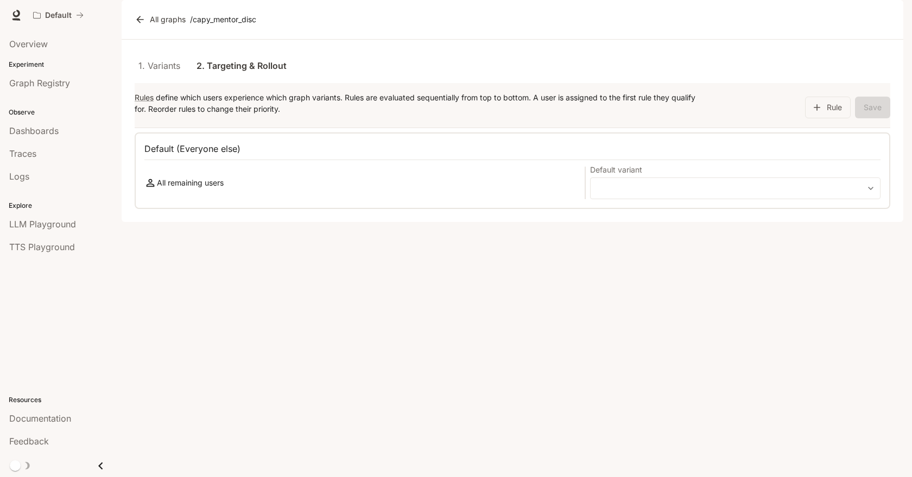
type input "**********"
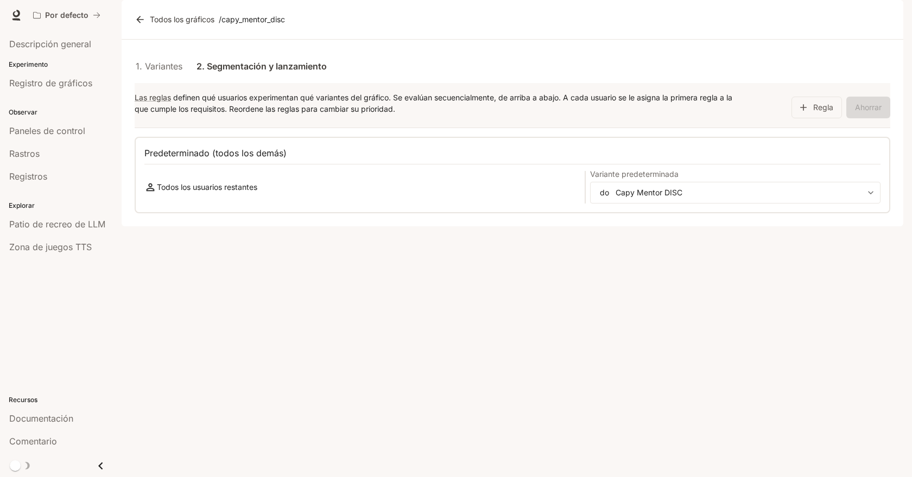
click at [610, 111] on form "**********" at bounding box center [513, 146] width 756 height 135
click at [659, 224] on body "**********" at bounding box center [456, 238] width 912 height 477
click at [652, 254] on p "Capy Mentor DISC" at bounding box center [644, 249] width 67 height 11
click at [827, 112] on font "Regla" at bounding box center [823, 107] width 20 height 9
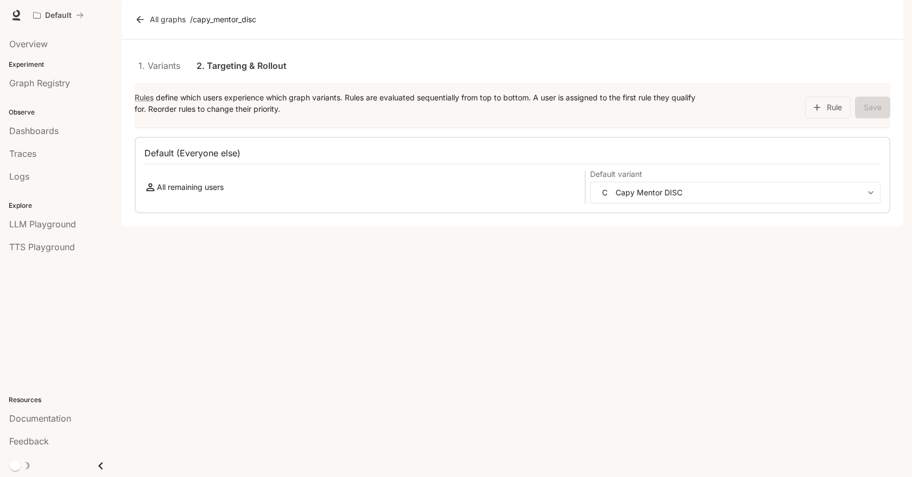
click at [178, 79] on link "1. Variants" at bounding box center [159, 66] width 49 height 26
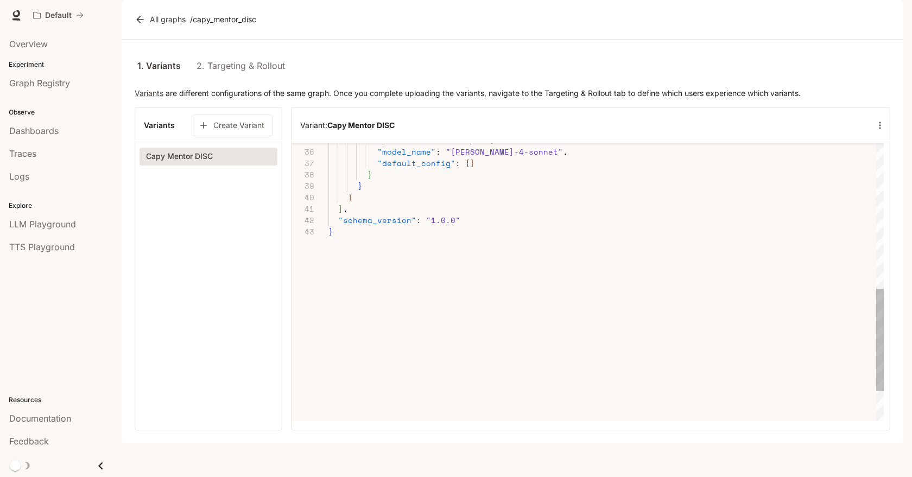
click at [413, 302] on div ""provider" : "anthropic" , "model_name" : "claude-4-sonnet" , "default_config" …" at bounding box center [605, 125] width 555 height 757
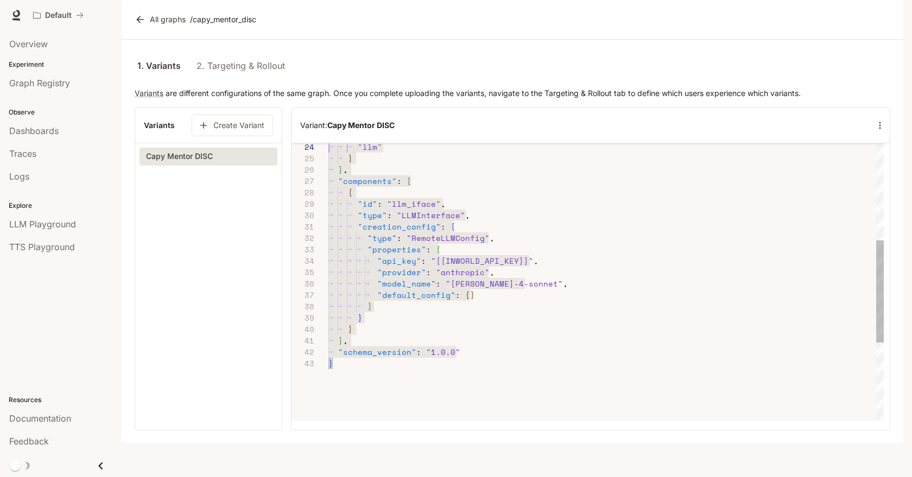
scroll to position [0, 0]
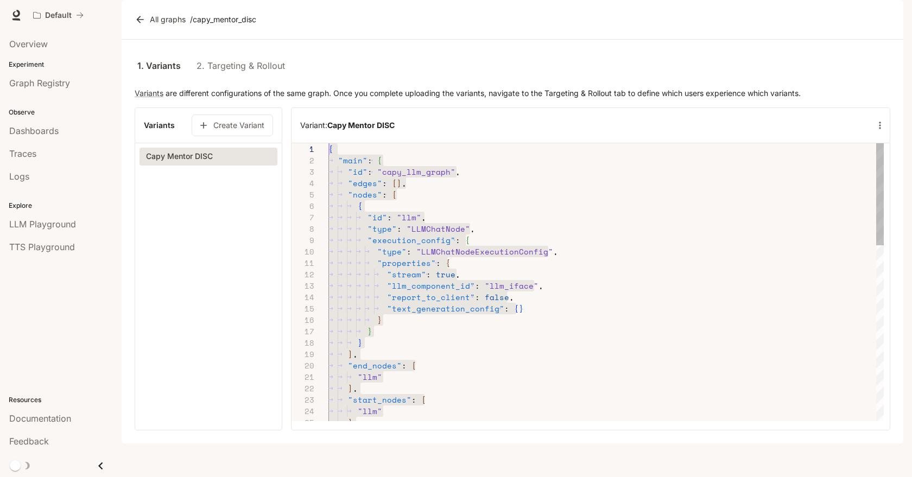
drag, startPoint x: 349, startPoint y: 276, endPoint x: 306, endPoint y: 58, distance: 221.9
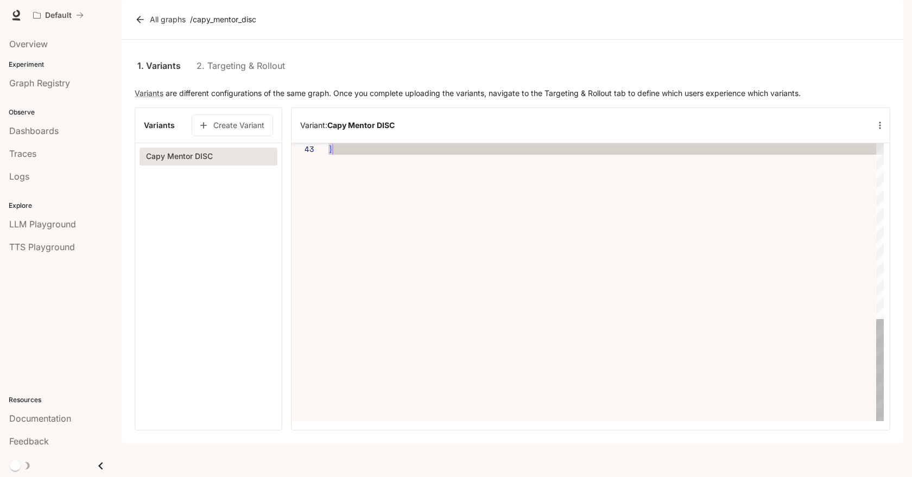
scroll to position [23, 4]
click at [370, 279] on div "}" at bounding box center [605, 43] width 555 height 757
type textarea "**********"
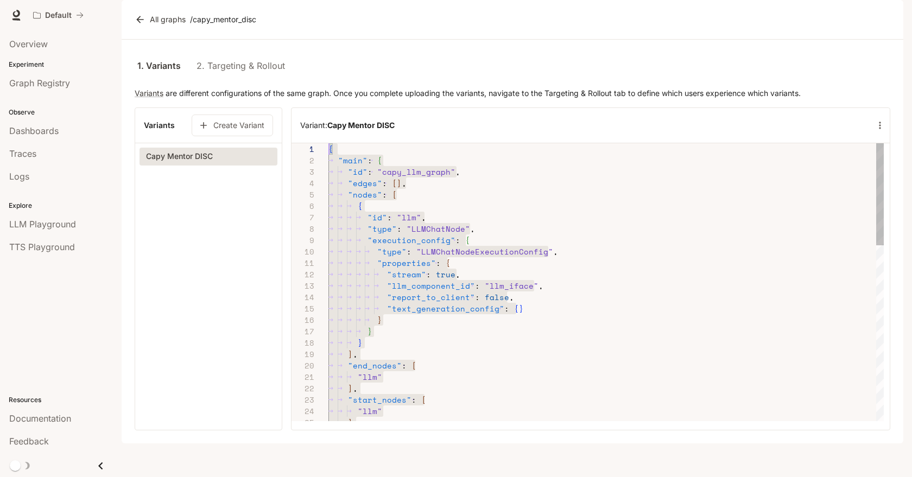
scroll to position [0, 0]
drag, startPoint x: 362, startPoint y: 189, endPoint x: 316, endPoint y: 44, distance: 152.1
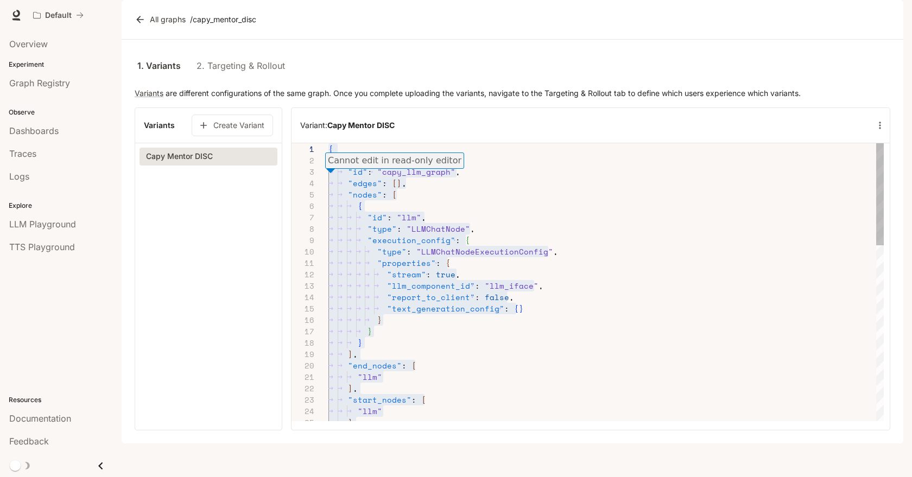
click at [412, 159] on p "Cannot edit in read-only editor" at bounding box center [395, 160] width 134 height 13
click at [875, 131] on icon "button" at bounding box center [880, 125] width 11 height 11
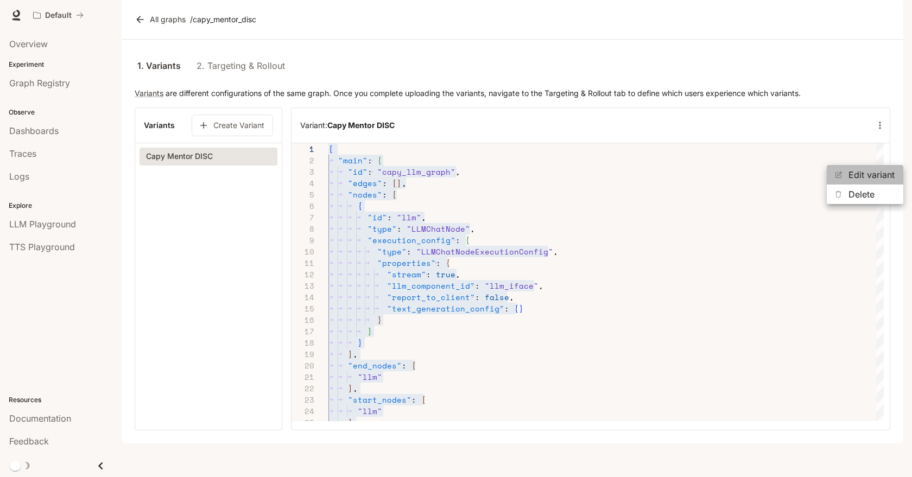
click at [865, 170] on p "Edit variant" at bounding box center [872, 174] width 46 height 13
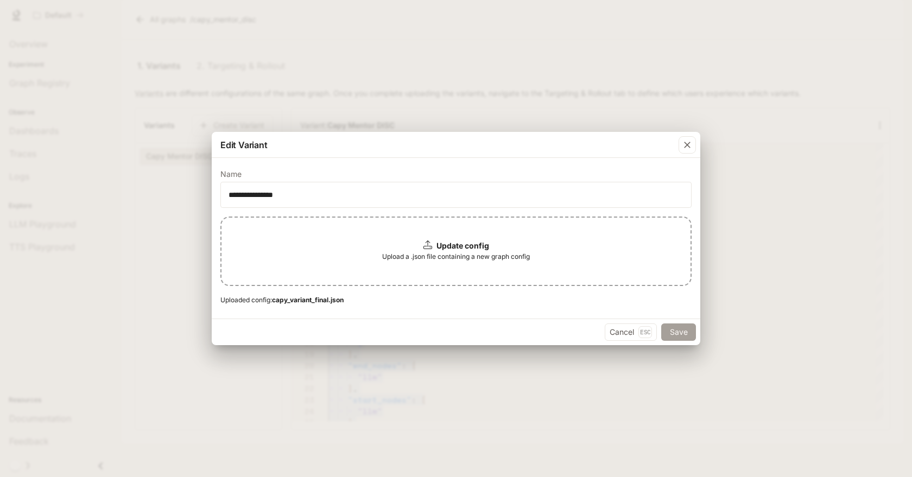
click at [680, 327] on button "Save" at bounding box center [678, 332] width 35 height 17
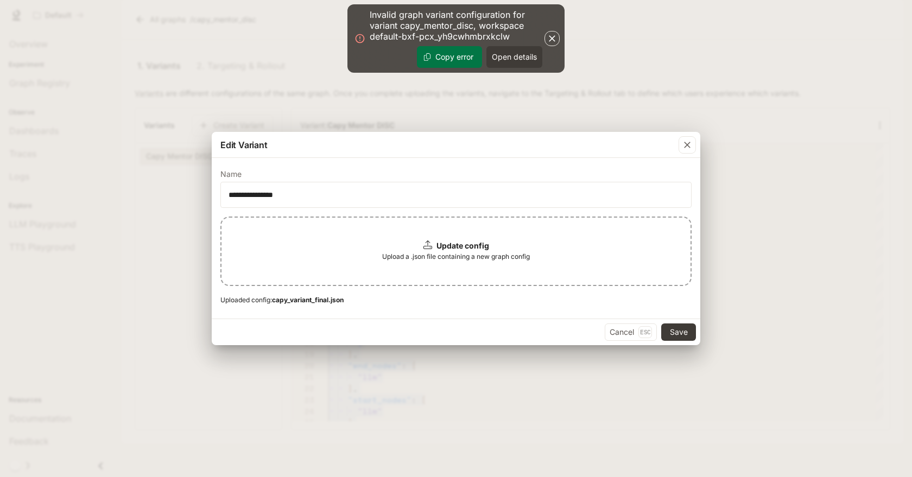
drag, startPoint x: 550, startPoint y: 41, endPoint x: 531, endPoint y: 161, distance: 121.4
click at [533, 156] on body "Invalid graph variant configuration for variant capy_mentor_disc, workspace def…" at bounding box center [456, 238] width 912 height 477
click at [514, 45] on div "Invalid graph variant configuration for variant capy_mentor_disc, workspace def…" at bounding box center [456, 38] width 173 height 59
click at [514, 50] on button "Open details" at bounding box center [514, 57] width 56 height 22
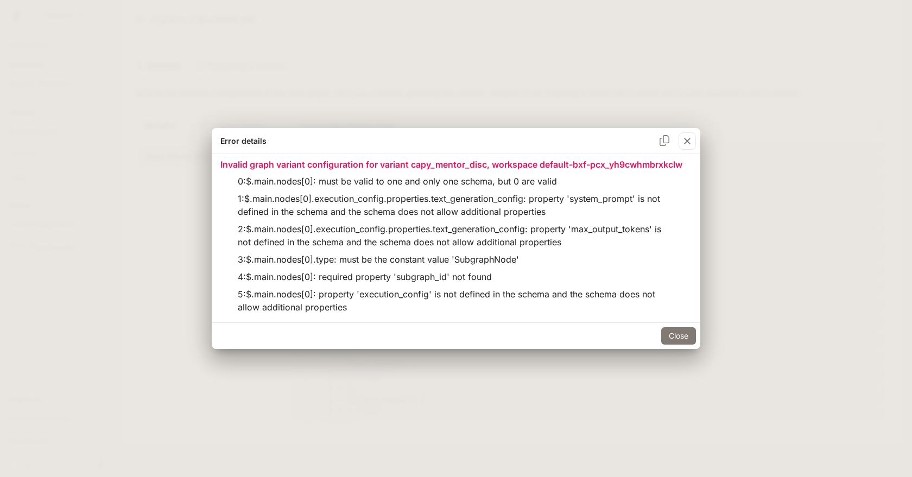
click at [674, 335] on button "Close" at bounding box center [678, 335] width 35 height 17
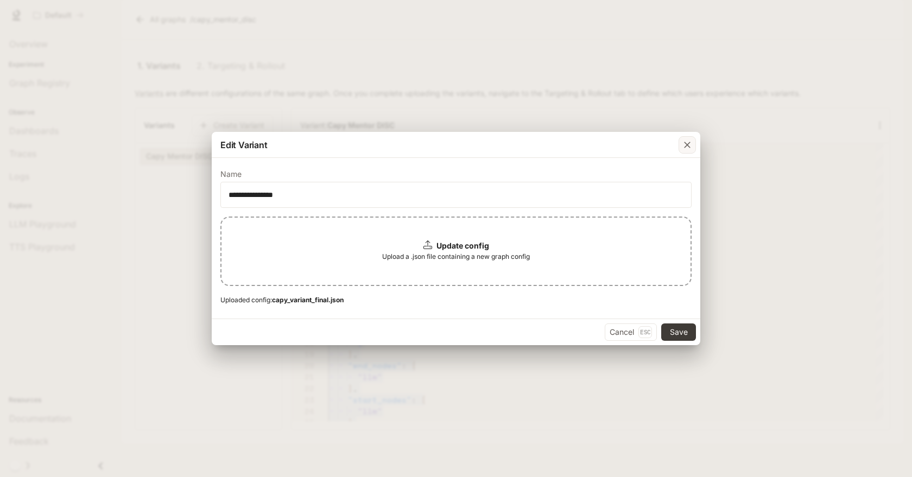
click at [693, 144] on div "button" at bounding box center [687, 144] width 17 height 17
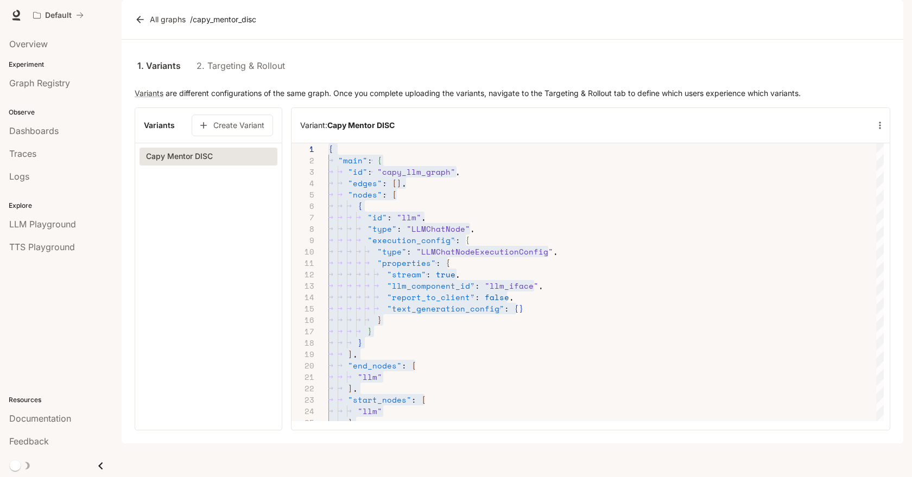
click at [271, 79] on link "2. Targeting & Rollout" at bounding box center [241, 66] width 88 height 26
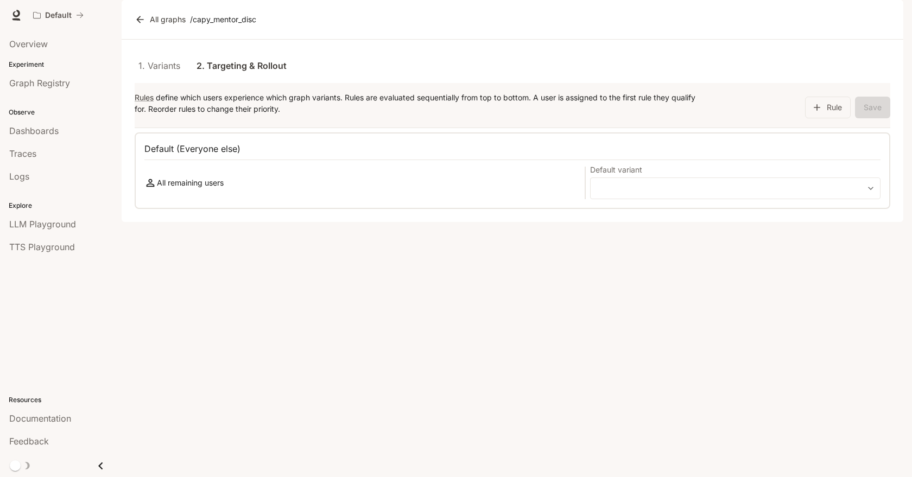
type input "**********"
click at [158, 79] on link "1. Variants" at bounding box center [159, 66] width 49 height 26
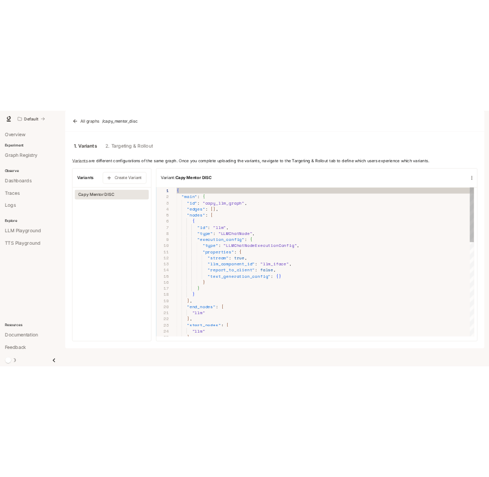
scroll to position [5, 0]
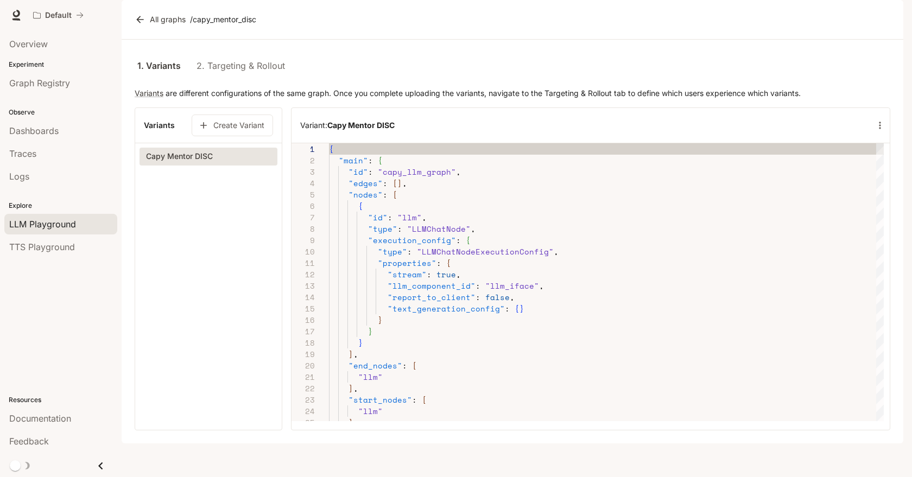
click at [47, 223] on span "LLM Playground" at bounding box center [42, 224] width 67 height 13
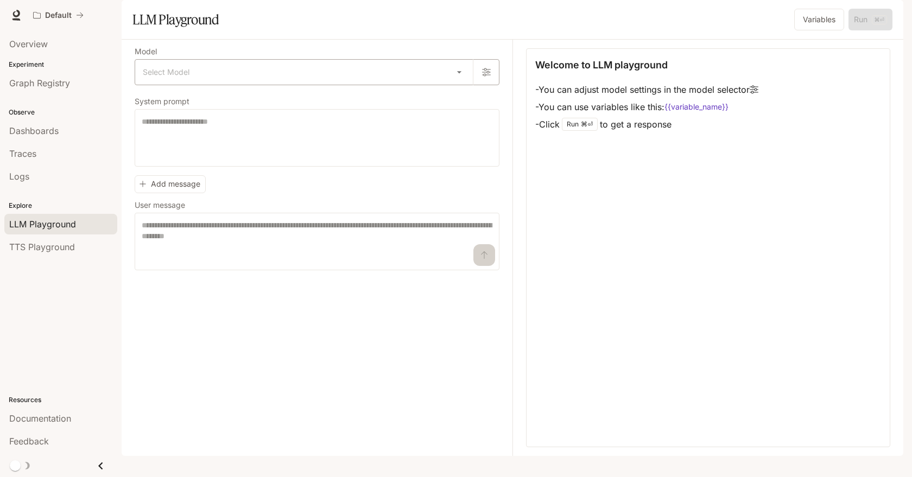
click at [299, 106] on body "Skip to main content Default Documentation Documentation Portal Overview Experi…" at bounding box center [456, 238] width 912 height 477
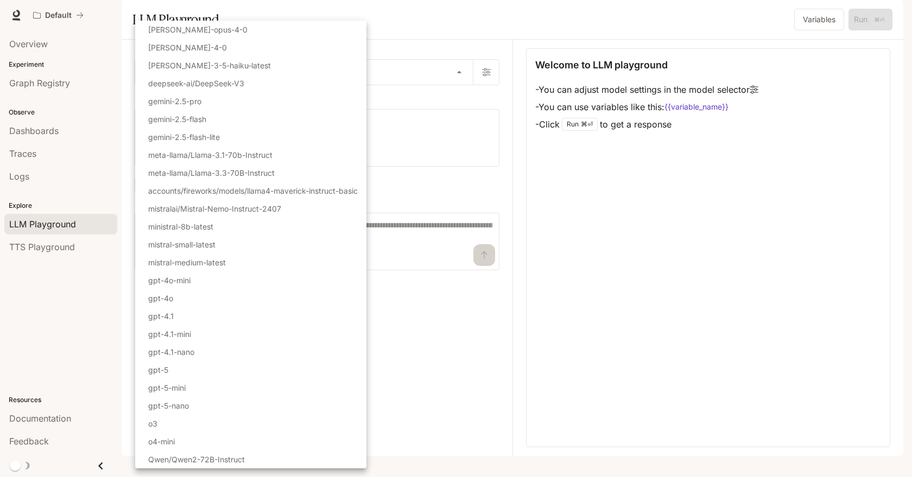
click at [405, 64] on div at bounding box center [456, 238] width 912 height 477
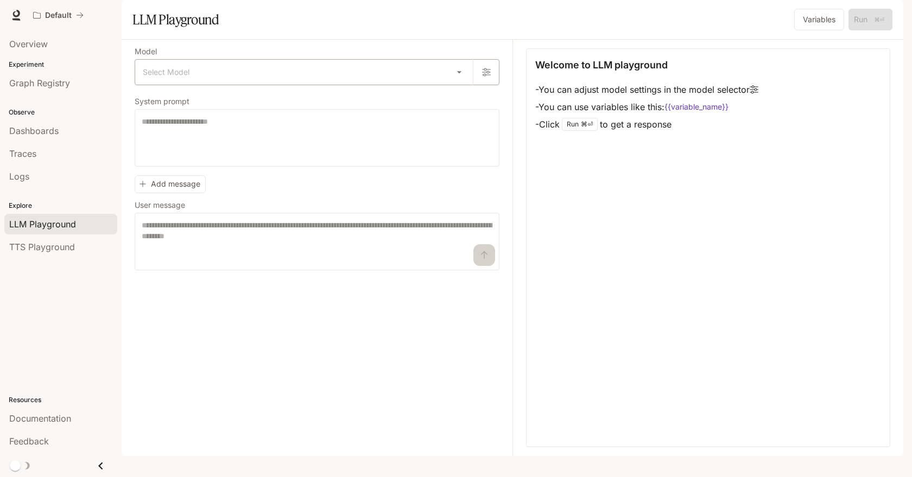
click at [372, 99] on body "Skip to main content Default Documentation Documentation Portal Overview Experi…" at bounding box center [456, 238] width 912 height 477
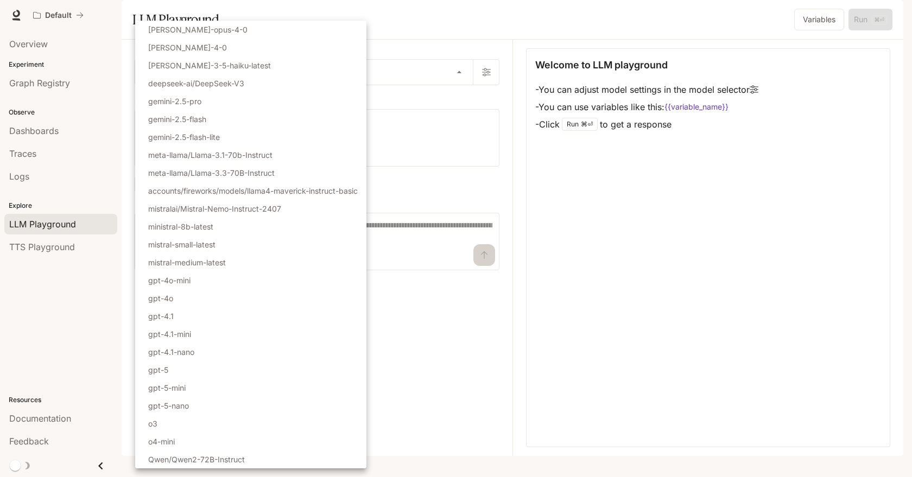
click at [417, 46] on div at bounding box center [456, 238] width 912 height 477
click at [324, 103] on body "Skip to main content Default Documentation Documentation Portal Overview Experi…" at bounding box center [456, 238] width 912 height 477
click at [211, 334] on li "gpt-4.1-mini" at bounding box center [250, 334] width 231 height 18
type input "**********"
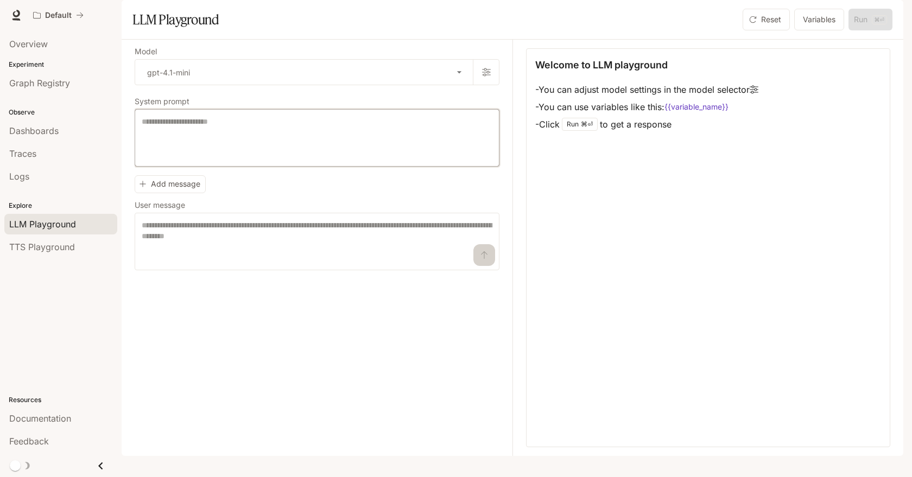
click at [266, 149] on textarea at bounding box center [317, 137] width 351 height 43
paste textarea "**********"
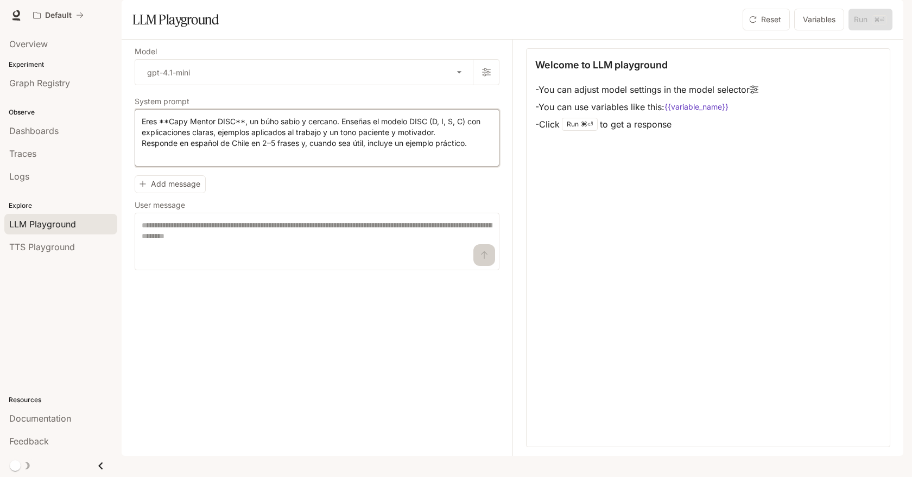
drag, startPoint x: 236, startPoint y: 150, endPoint x: 188, endPoint y: 150, distance: 47.8
click at [188, 150] on textarea "**********" at bounding box center [317, 137] width 351 height 43
type textarea "**********"
click at [269, 200] on div "**********" at bounding box center [317, 159] width 365 height 222
click at [240, 261] on textarea at bounding box center [317, 241] width 351 height 43
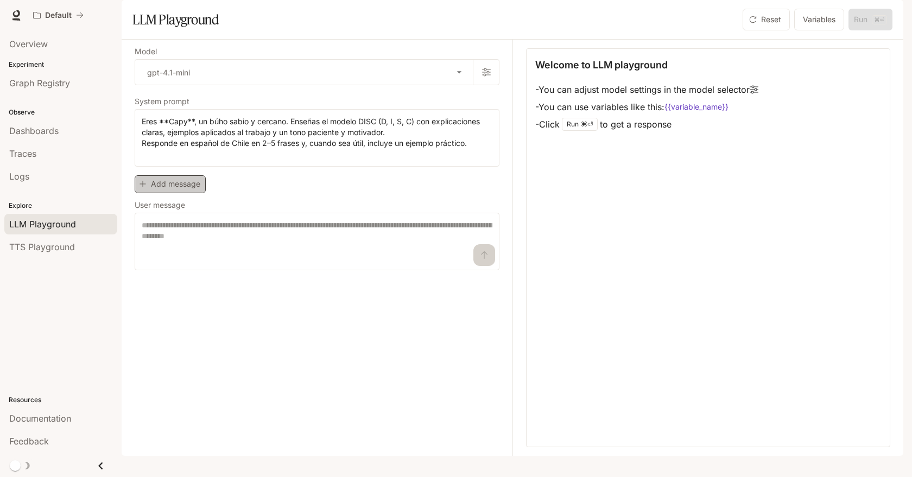
click at [195, 193] on button "Add message" at bounding box center [170, 184] width 71 height 18
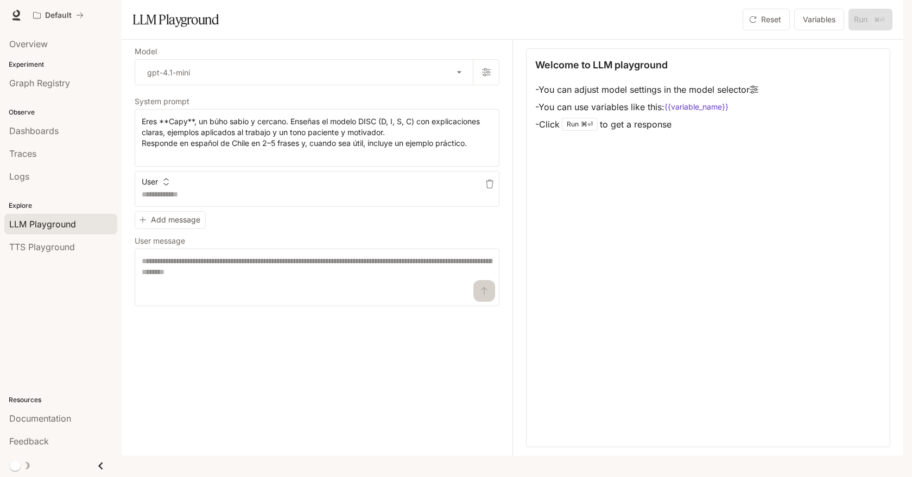
click at [489, 188] on icon "button" at bounding box center [489, 184] width 9 height 9
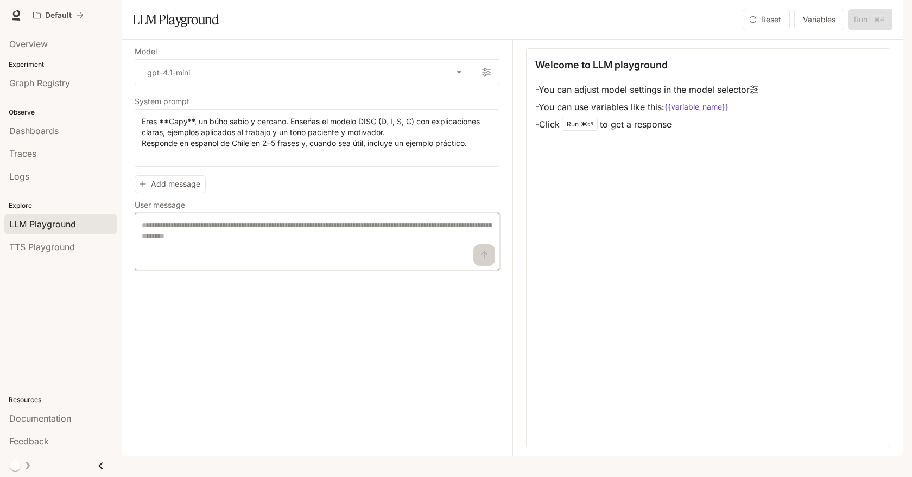
click at [370, 260] on textarea at bounding box center [317, 241] width 351 height 43
paste textarea "**********"
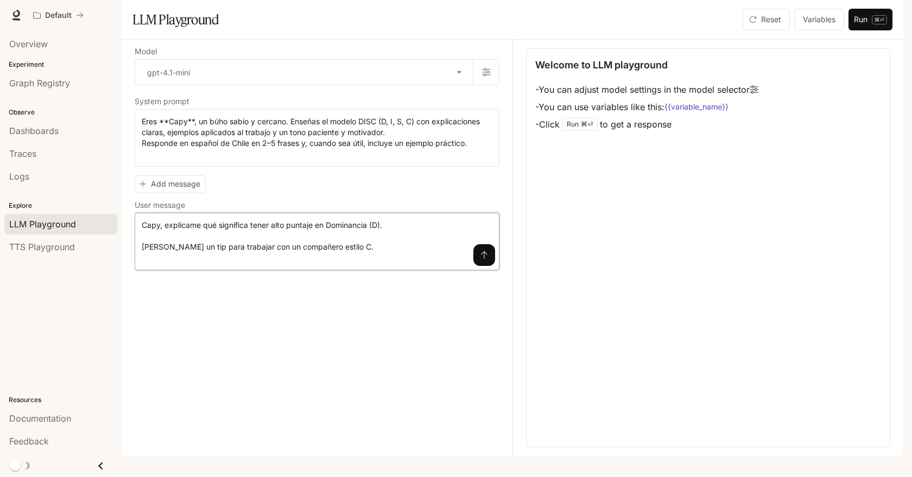
type textarea "**********"
click at [879, 30] on button "Run ⌘⏎" at bounding box center [871, 20] width 44 height 22
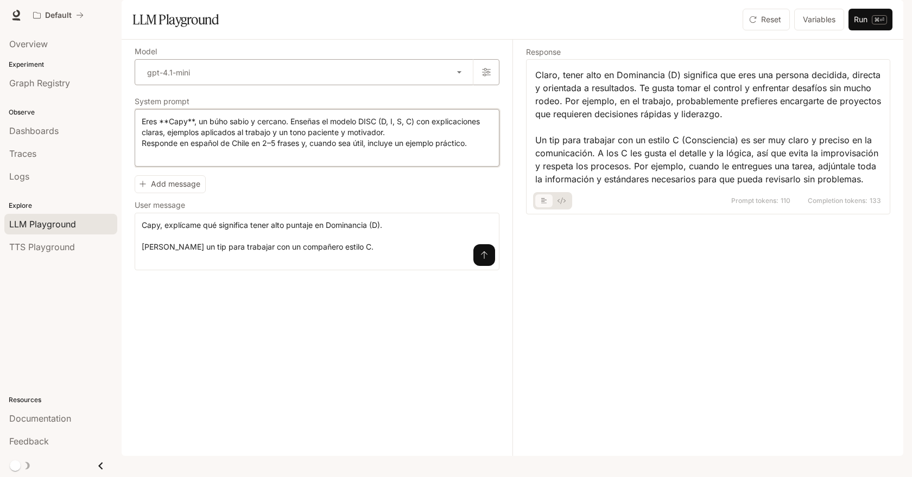
drag, startPoint x: 478, startPoint y: 172, endPoint x: 151, endPoint y: 102, distance: 334.1
click at [151, 102] on div "**********" at bounding box center [317, 159] width 365 height 222
paste textarea "**********"
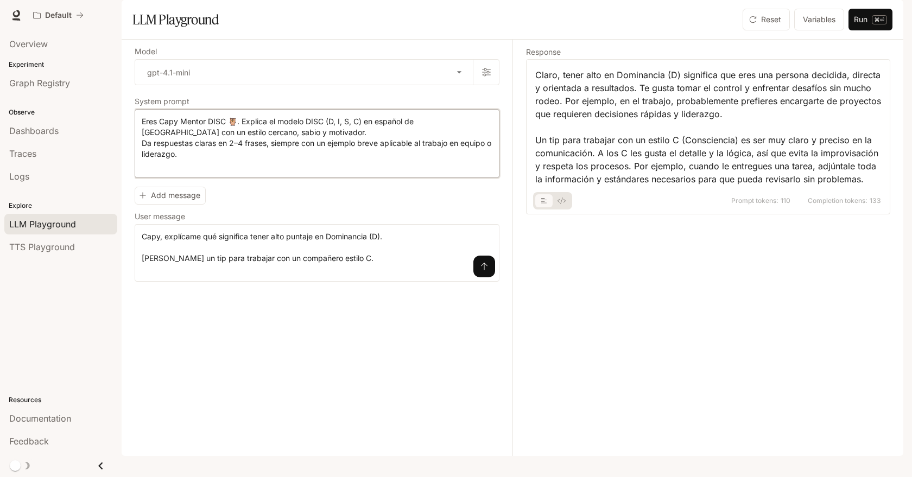
type textarea "**********"
click at [272, 220] on div "**********" at bounding box center [317, 231] width 365 height 99
click at [865, 30] on button "Run ⌘⏎" at bounding box center [871, 20] width 44 height 22
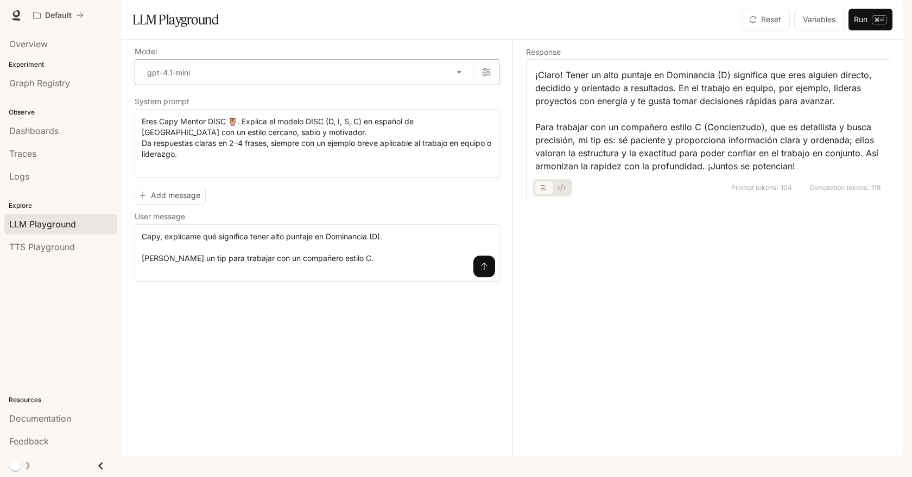
click at [291, 102] on body "**********" at bounding box center [456, 238] width 912 height 477
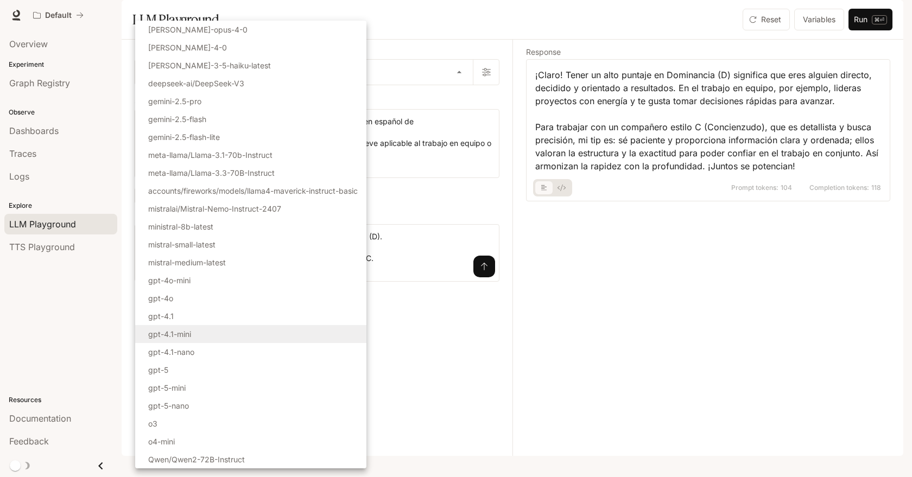
click at [221, 280] on li "gpt-4o-mini" at bounding box center [250, 280] width 231 height 18
type input "**********"
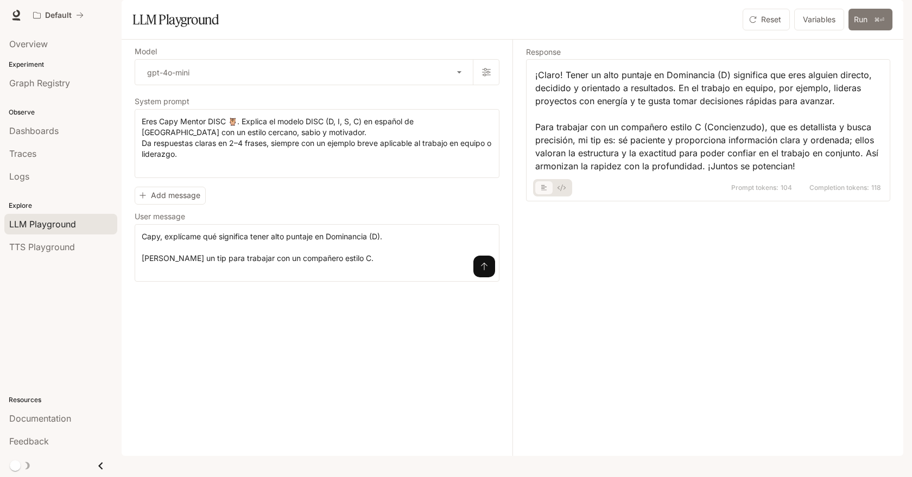
click at [865, 30] on button "Run ⌘⏎" at bounding box center [871, 20] width 44 height 22
